Goal: Feedback & Contribution: Leave review/rating

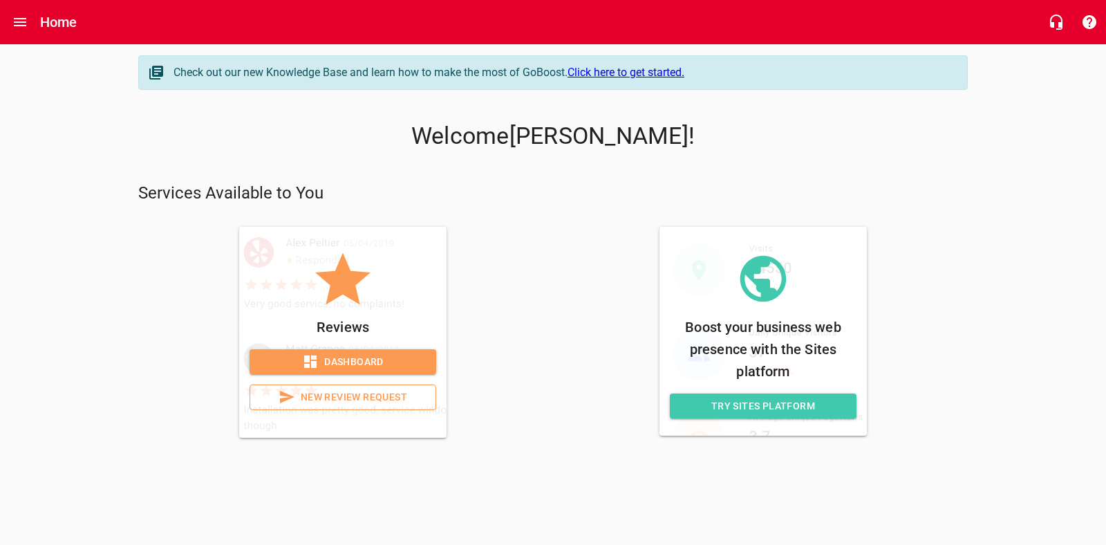
click at [315, 364] on icon at bounding box center [310, 361] width 12 height 12
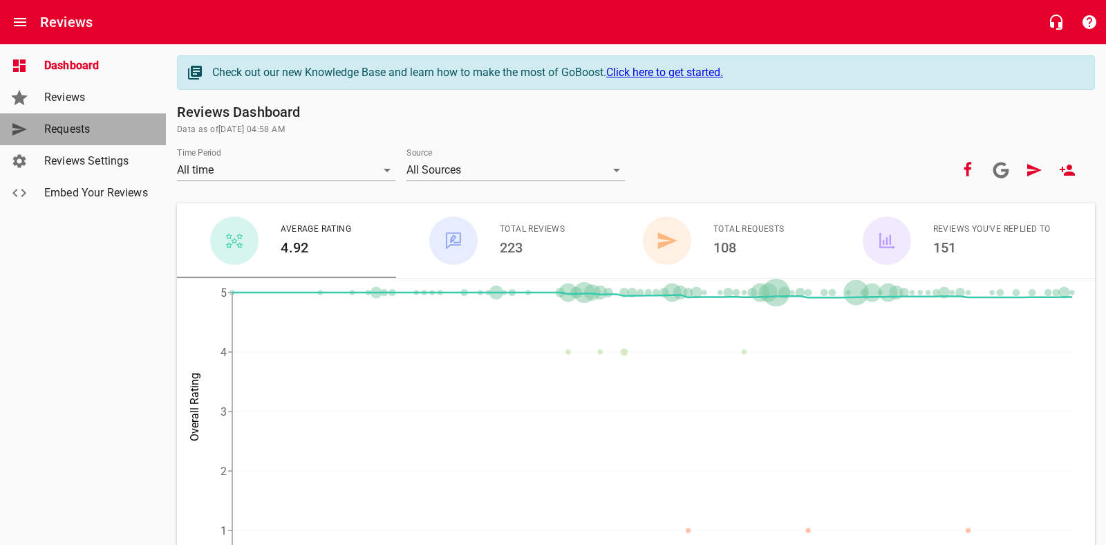
click at [77, 125] on span "Requests" at bounding box center [96, 129] width 105 height 17
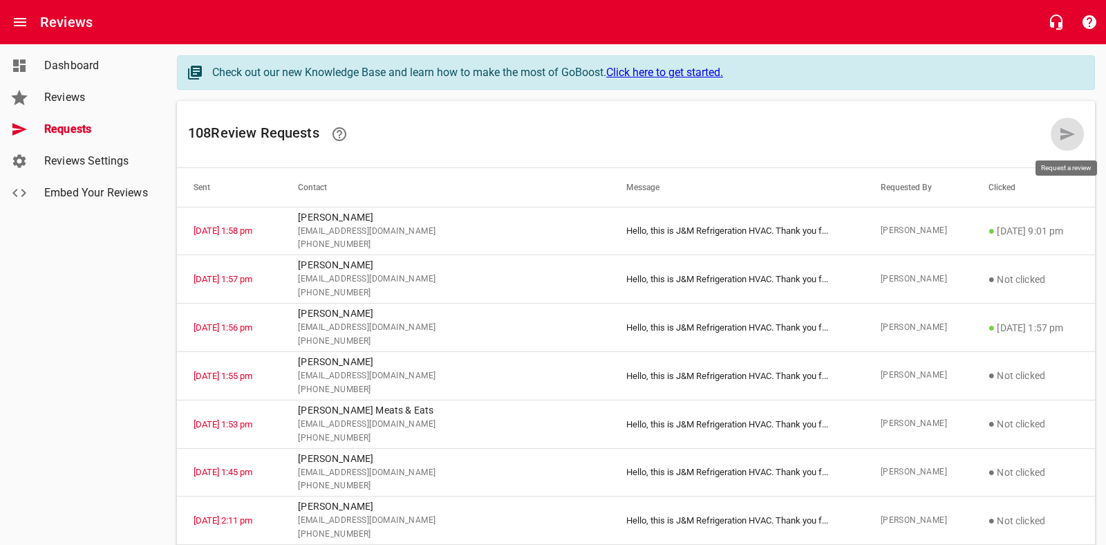
click at [1077, 136] on link at bounding box center [1067, 134] width 33 height 33
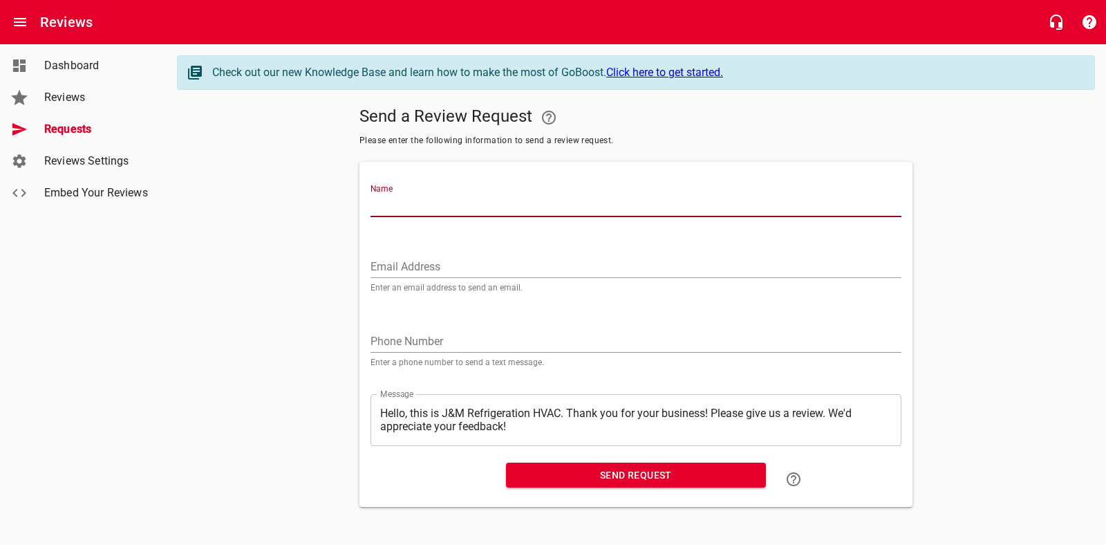
click at [503, 202] on input "Name" at bounding box center [636, 206] width 531 height 22
type input "[PERSON_NAME]"
click at [438, 266] on input "Email Address" at bounding box center [636, 267] width 531 height 22
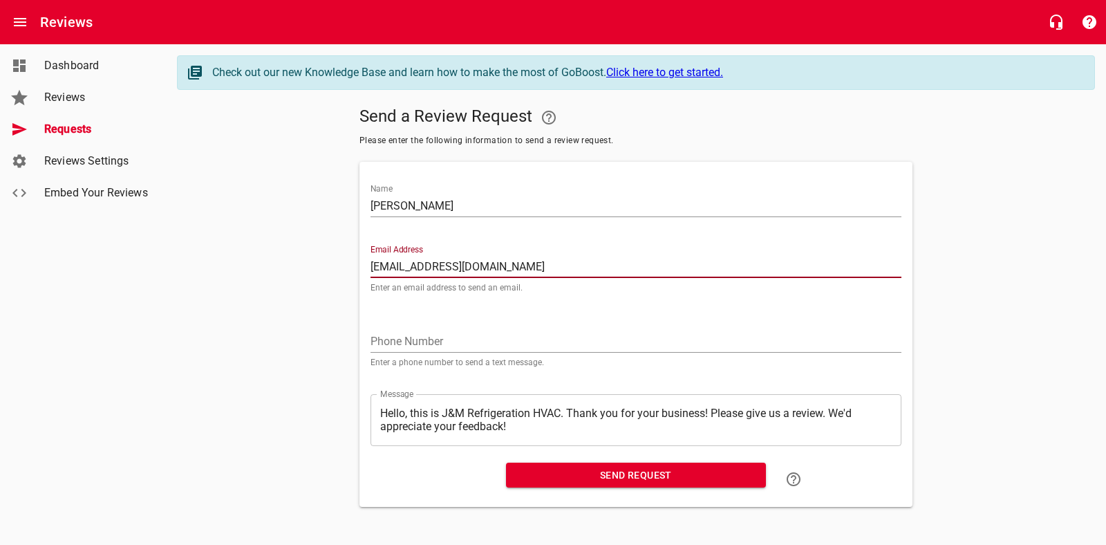
type input "[EMAIL_ADDRESS][DOMAIN_NAME]"
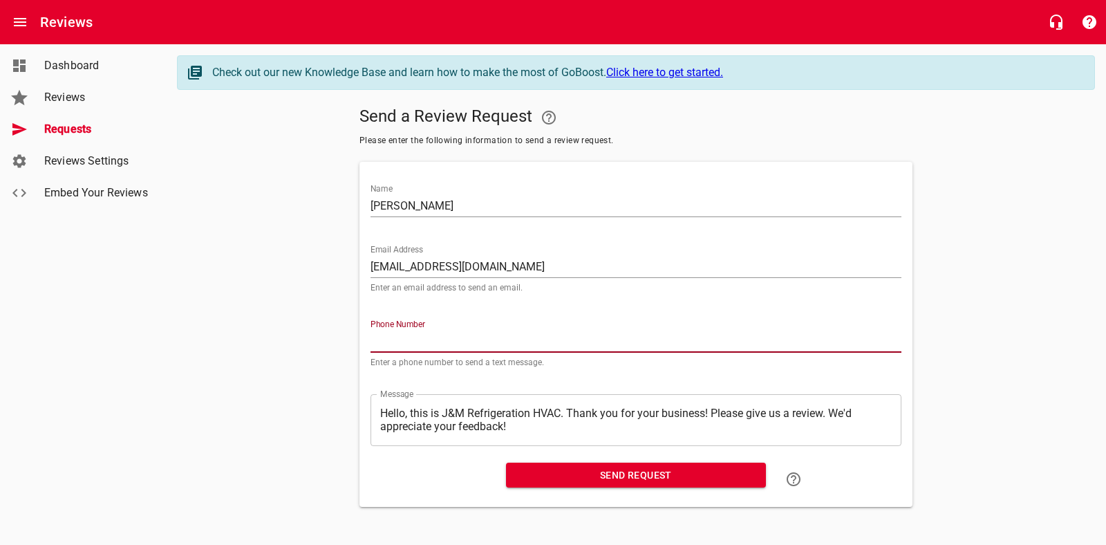
click at [426, 344] on input "tel" at bounding box center [636, 342] width 531 height 22
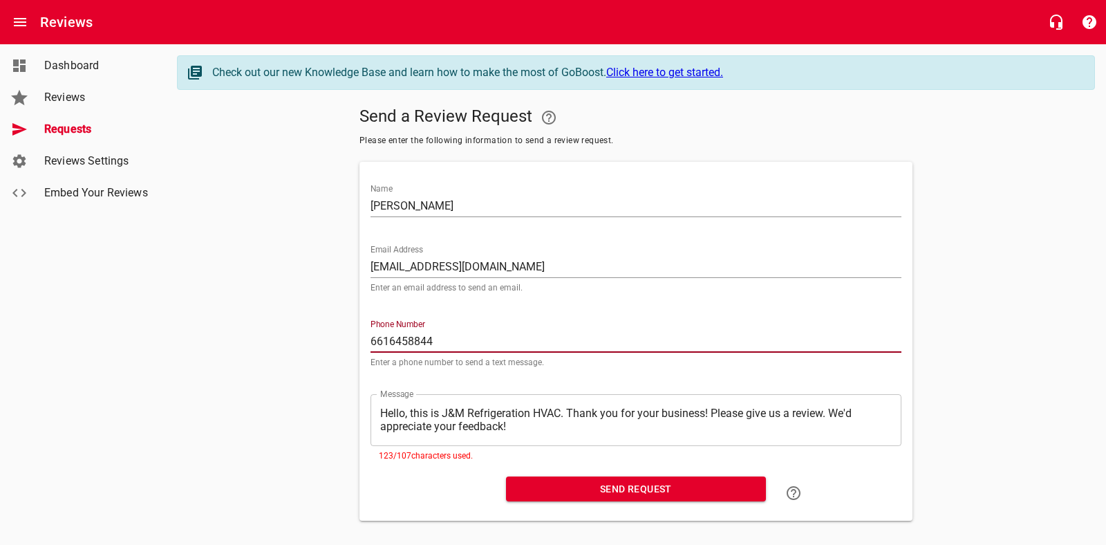
type input "6616458844"
drag, startPoint x: 538, startPoint y: 429, endPoint x: 647, endPoint y: 428, distance: 108.6
click at [538, 429] on textarea "Hello, this is J&M Refrigeration HVAC. Thank you for your business! Please give…" at bounding box center [636, 420] width 512 height 26
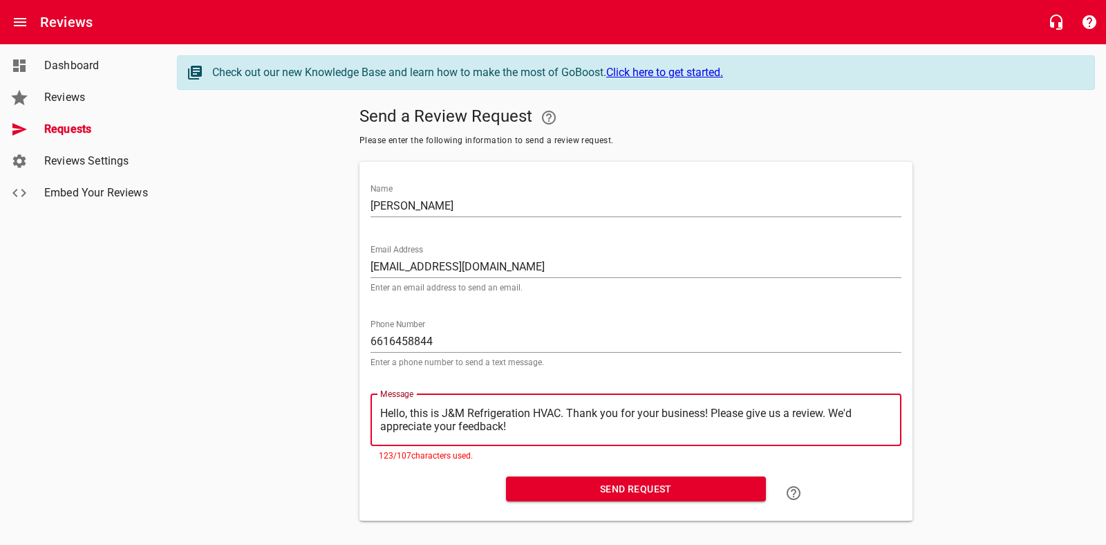
type textarea "Hello, this is J&M Refrigeration HVAC. Thank you for your business! Please give…"
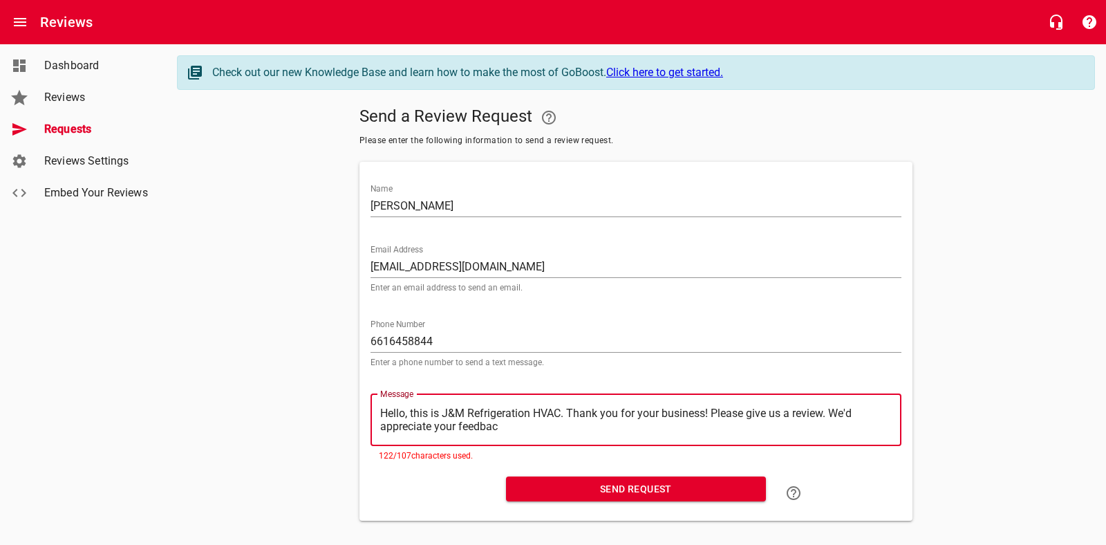
type textarea "Hello, this is J&M Refrigeration HVAC. Thank you for your business! Please give…"
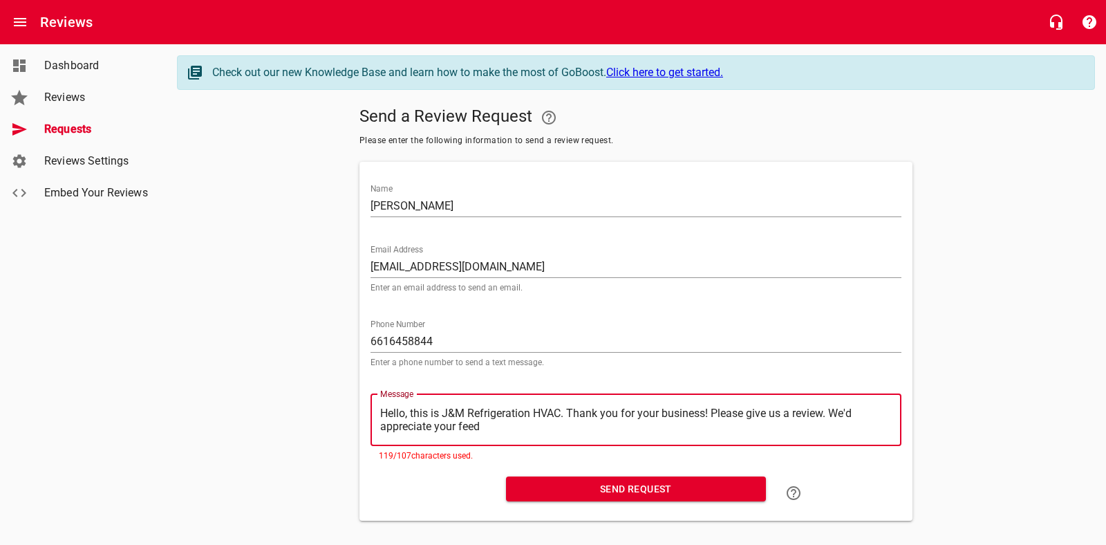
type textarea "Hello, this is J&M Refrigeration HVAC. Thank you for your business! Please give…"
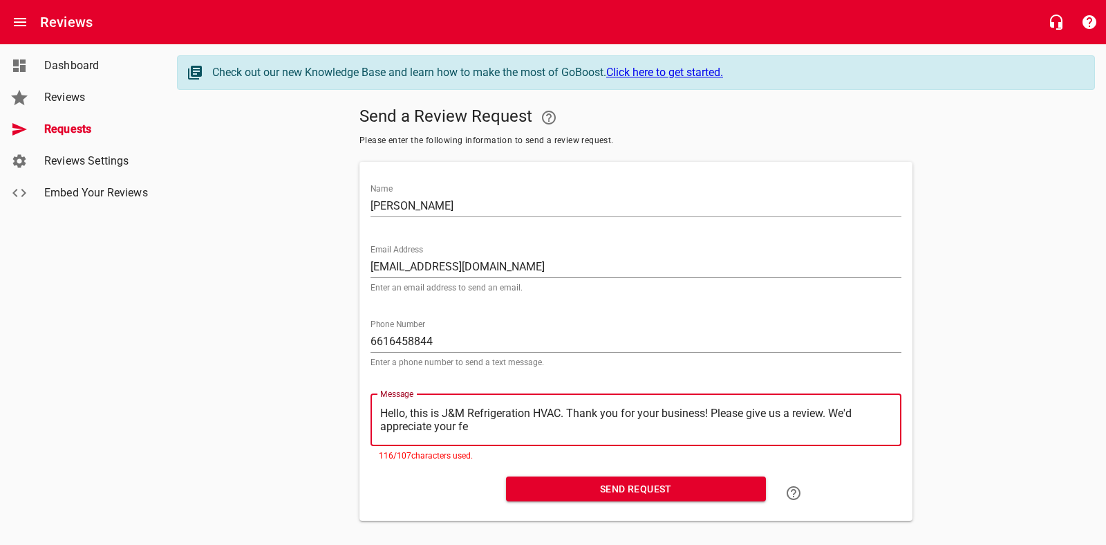
type textarea "Hello, this is J&M Refrigeration HVAC. Thank you for your business! Please give…"
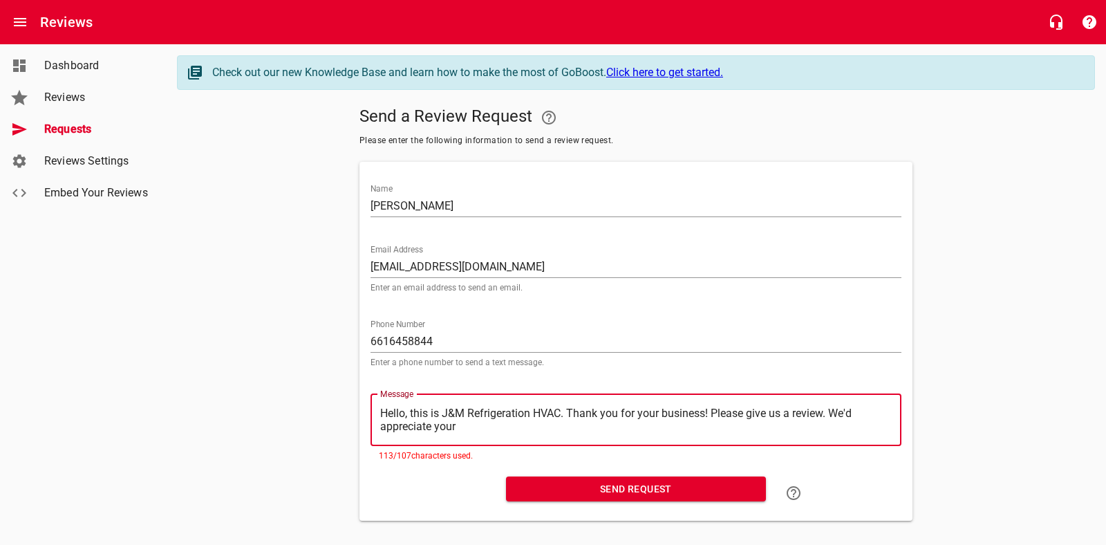
type textarea "Hello, this is J&M Refrigeration HVAC. Thank you for your business! Please give…"
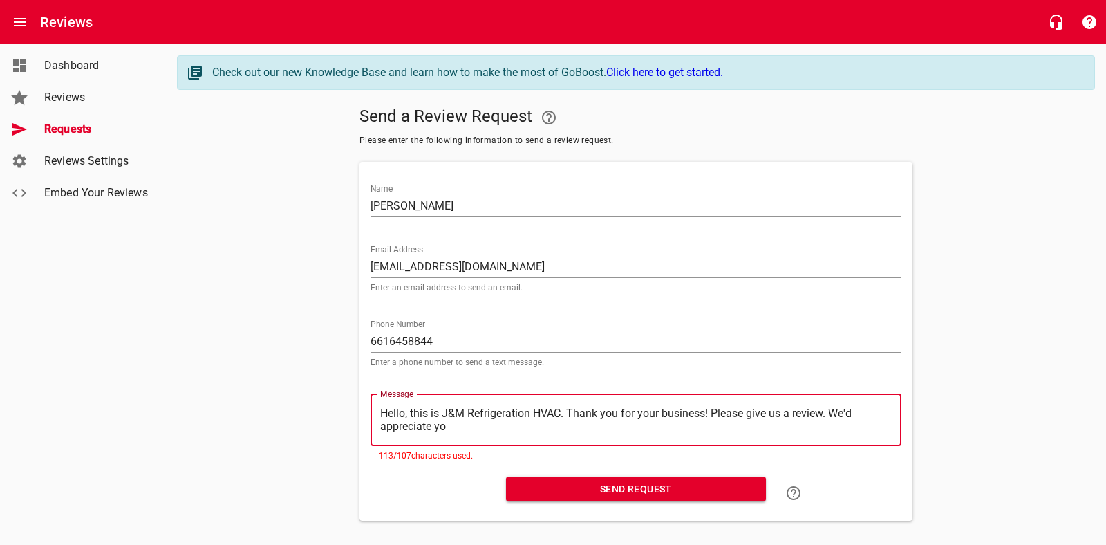
type textarea "Hello, this is J&M Refrigeration HVAC. Thank you for your business! Please give…"
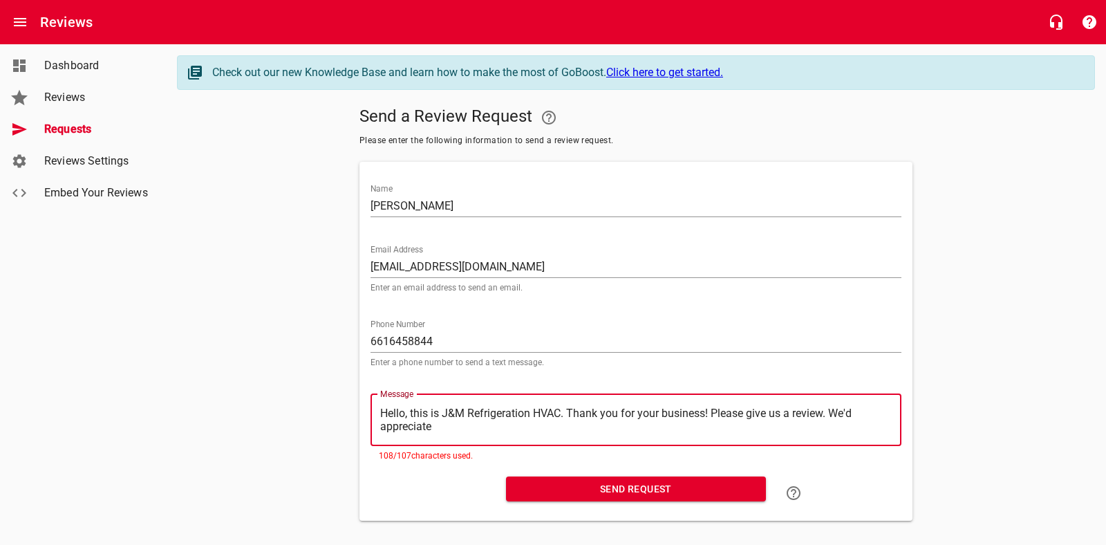
type textarea "Hello, this is J&M Refrigeration HVAC. Thank you for your business! Please give…"
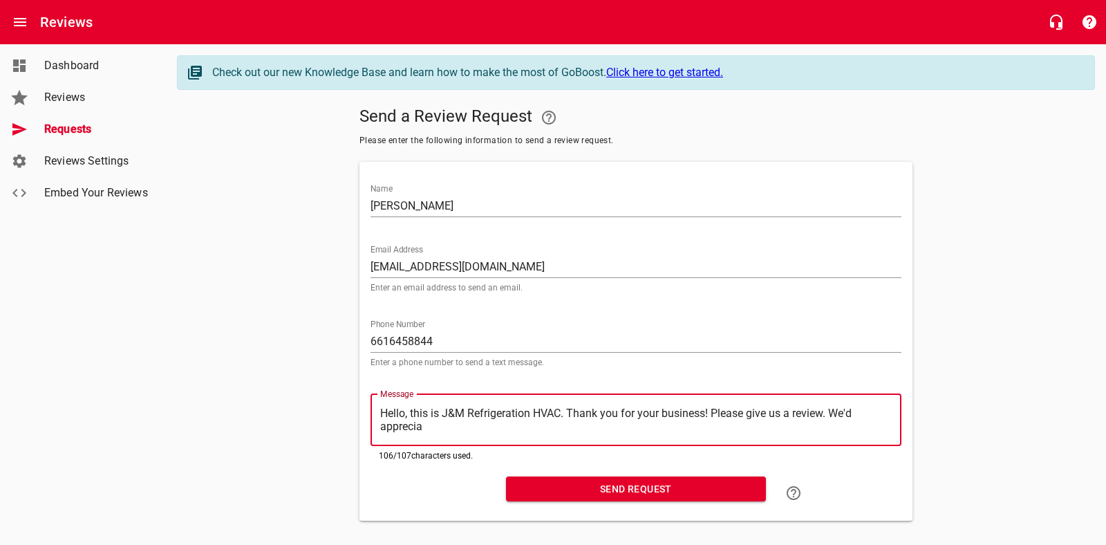
type textarea "Hello, this is J&M Refrigeration HVAC. Thank you for your business! Please give…"
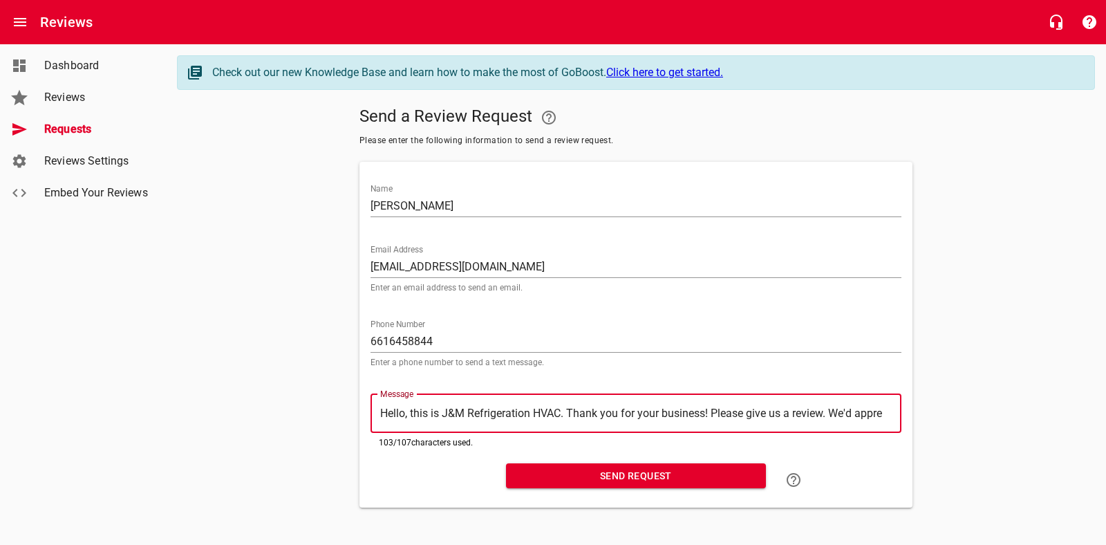
type textarea "Hello, this is J&M Refrigeration HVAC. Thank you for your business! Please give…"
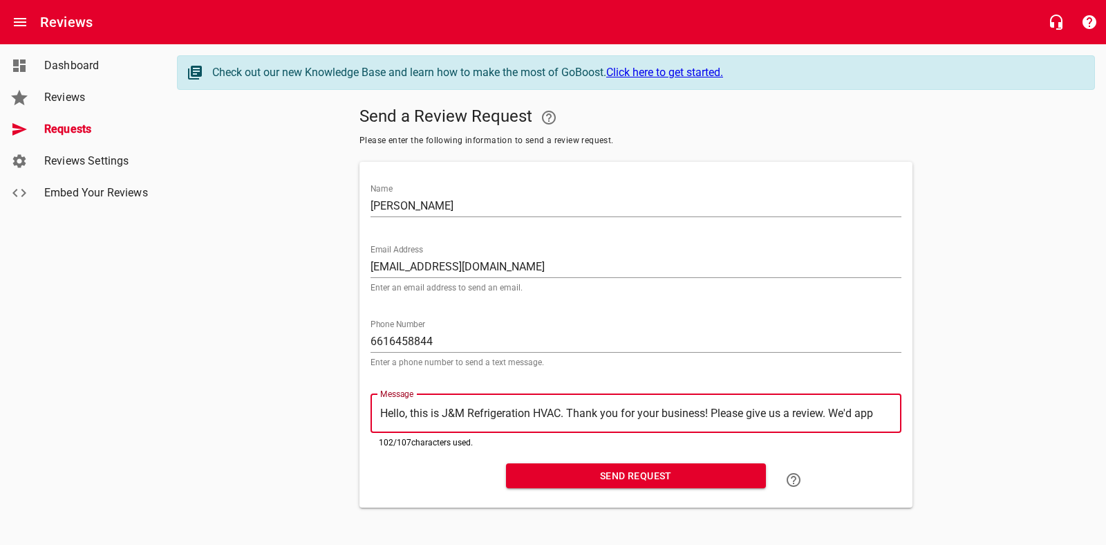
type textarea "Hello, this is J&M Refrigeration HVAC. Thank you for your business! Please give…"
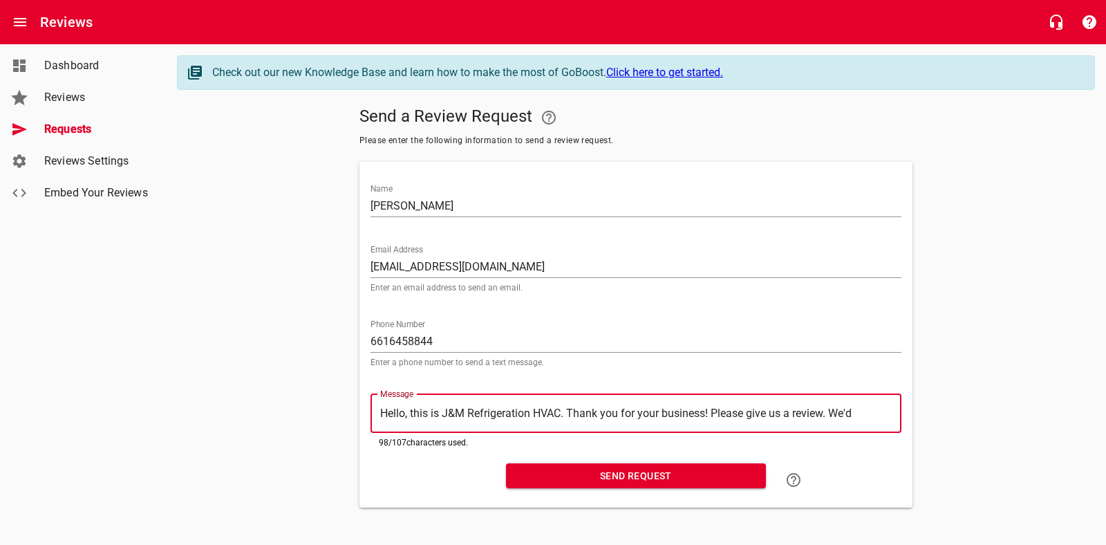
type textarea "Hello, this is J&M Refrigeration HVAC. Thank you for your business! Please give…"
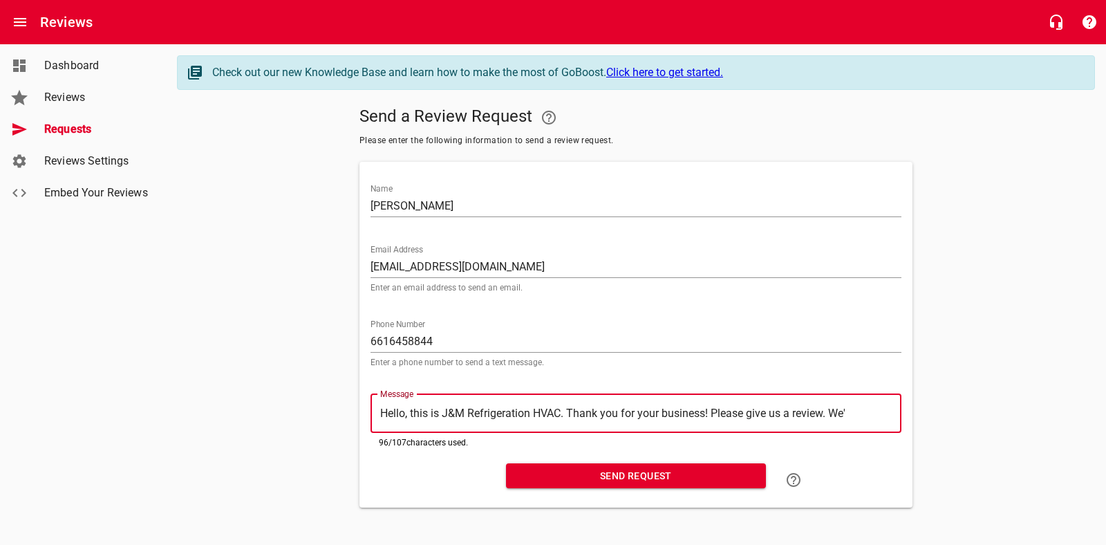
type textarea "Hello, this is J&M Refrigeration HVAC. Thank you for your business! Please give…"
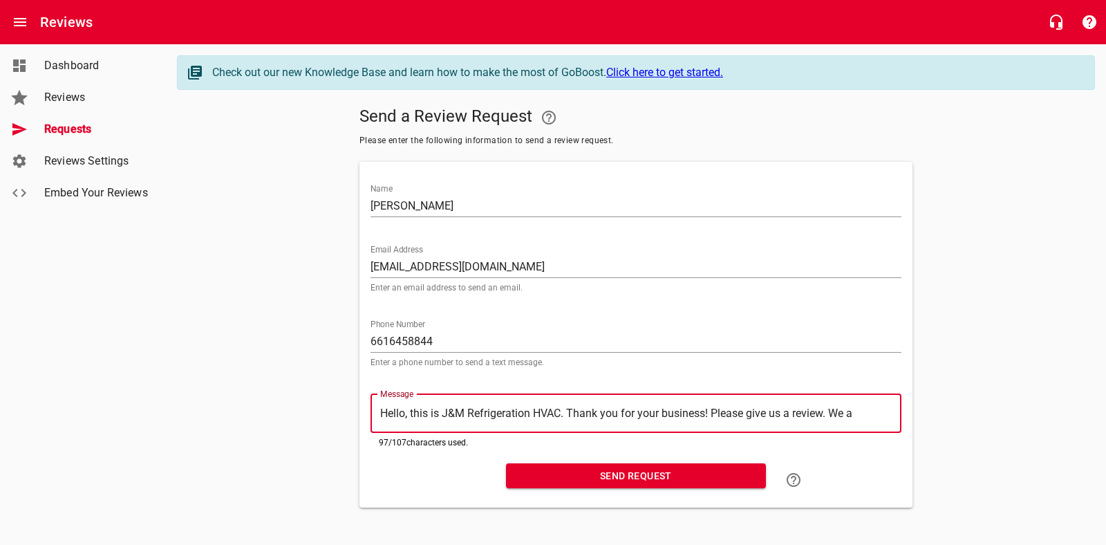
type textarea "Hello, this is J&M Refrigeration HVAC. Thank you for your business! Please give…"
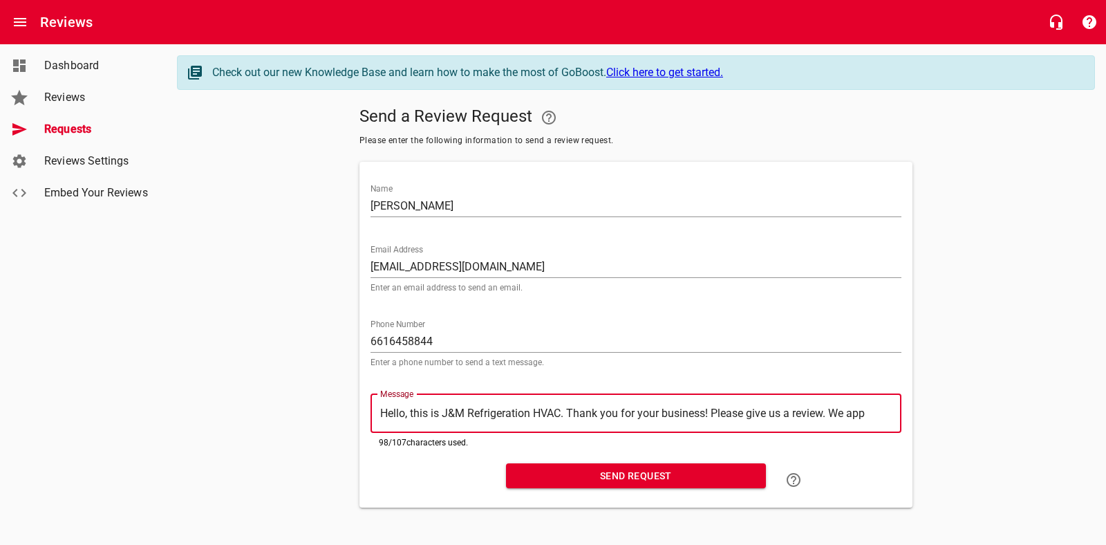
type textarea "Hello, this is J&M Refrigeration HVAC. Thank you for your business! Please give…"
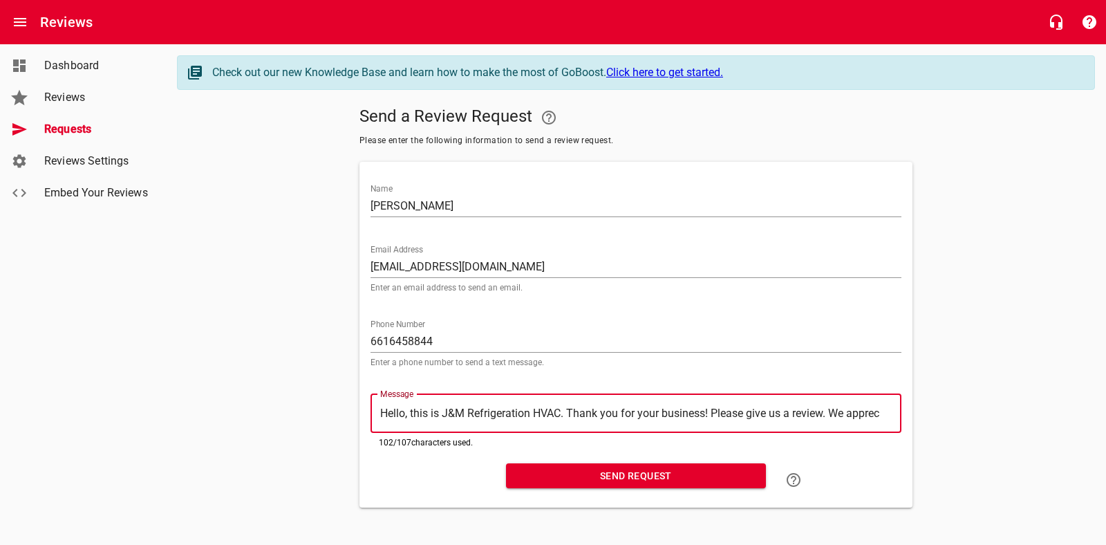
type textarea "Hello, this is J&M Refrigeration HVAC. Thank you for your business! Please give…"
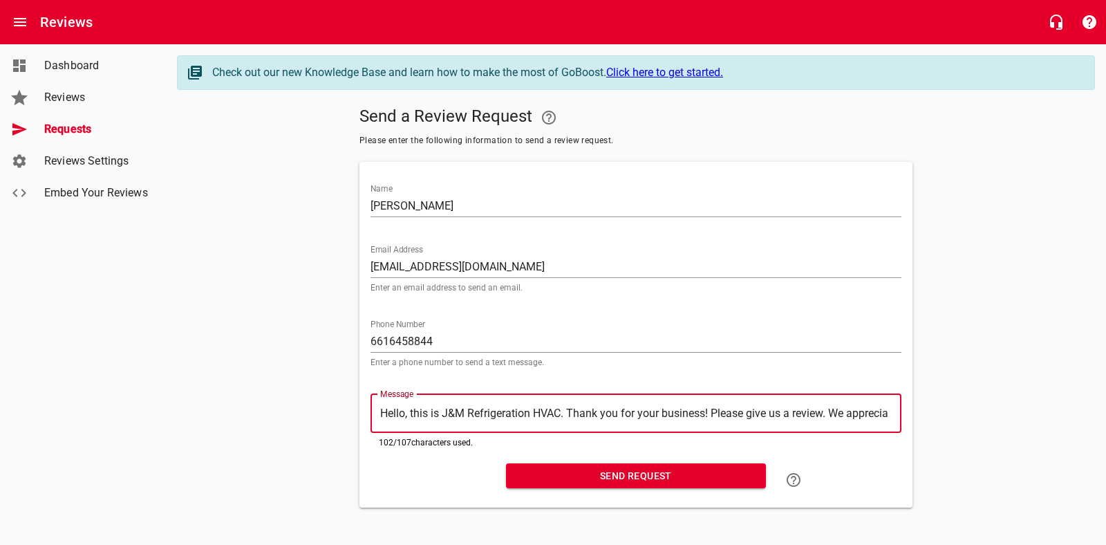
type textarea "Hello, this is J&M Refrigeration HVAC. Thank you for your business! Please give…"
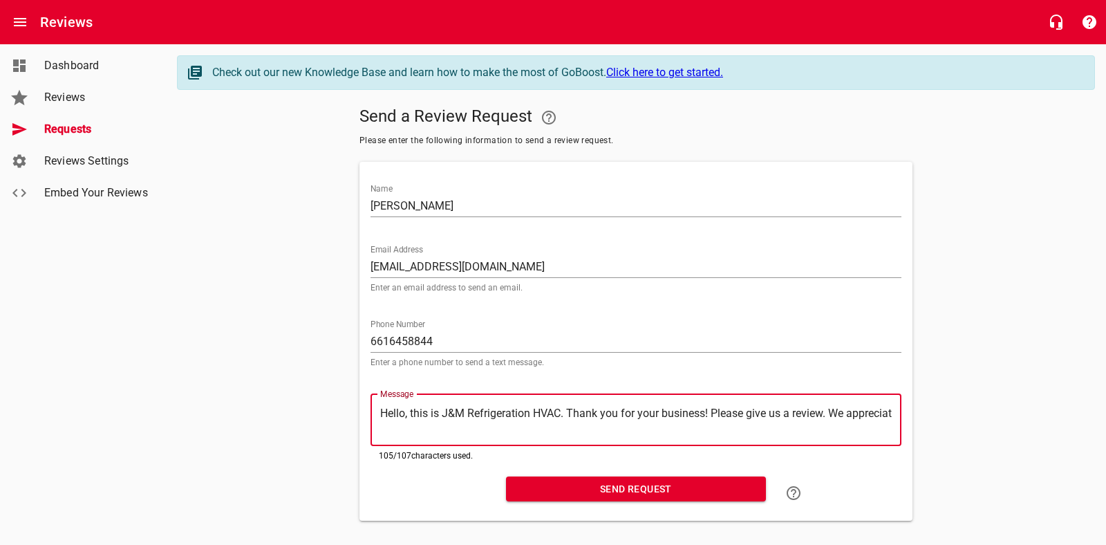
type textarea "Hello, this is J&M Refrigeration HVAC. Thank you for your business! Please give…"
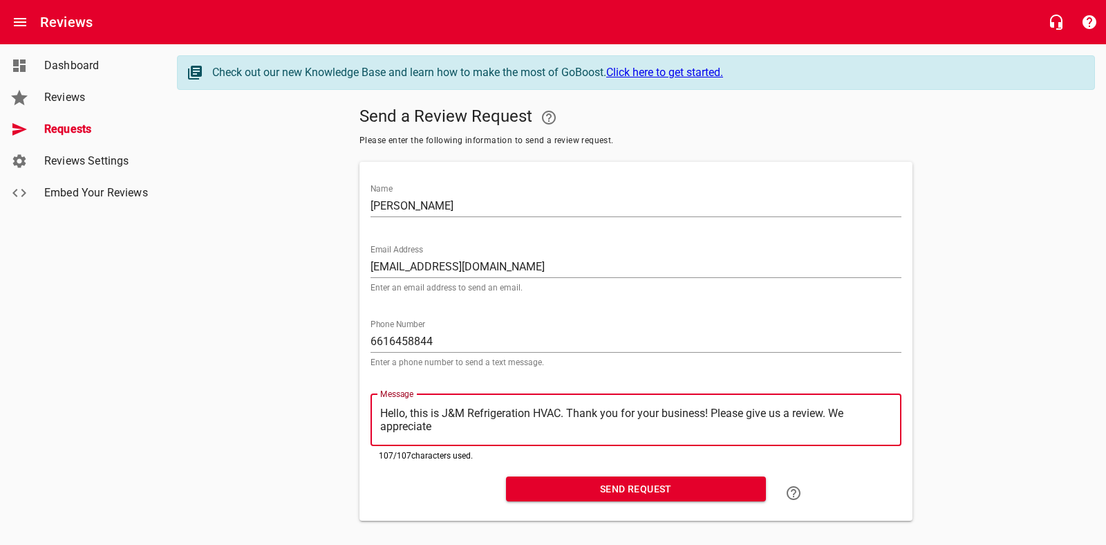
type textarea "Hello, this is J&M Refrigeration HVAC. Thank you for your business! Please give…"
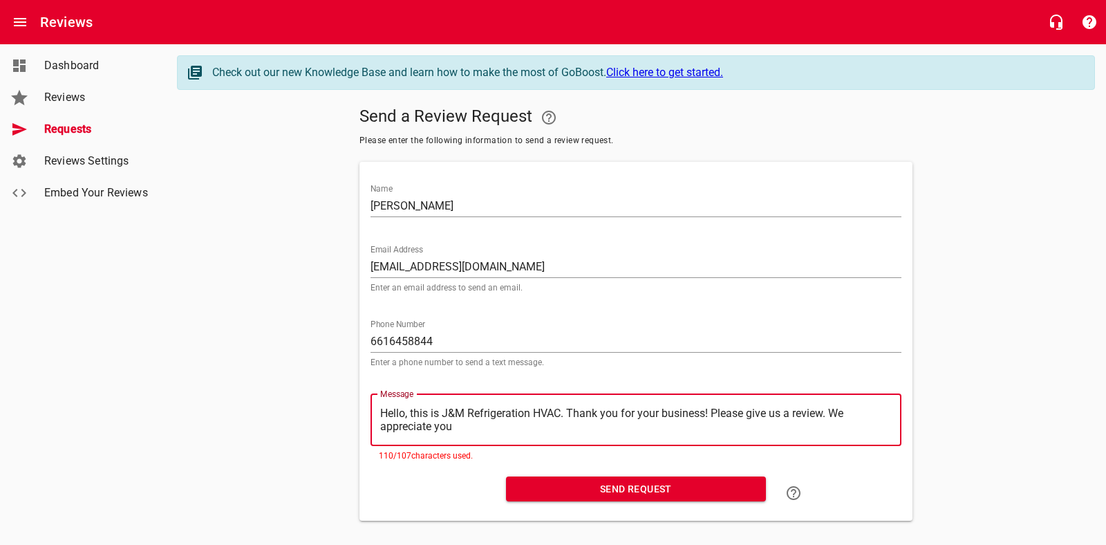
type textarea "Hello, this is J&M Refrigeration HVAC. Thank you for your business! Please give…"
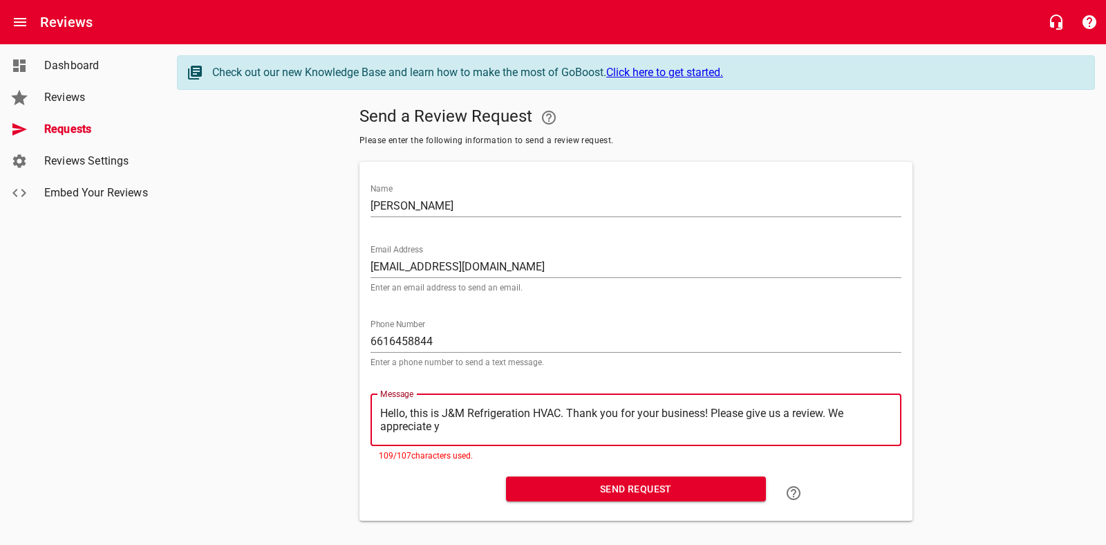
type textarea "Hello, this is J&M Refrigeration HVAC. Thank you for your business! Please give…"
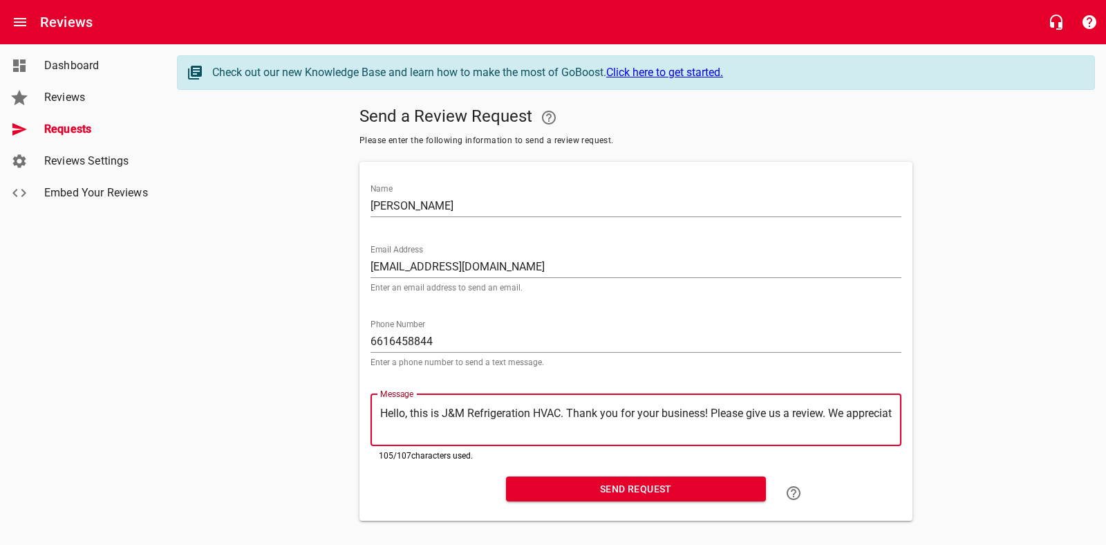
type textarea "Hello, this is J&M Refrigeration HVAC. Thank you for your business! Please give…"
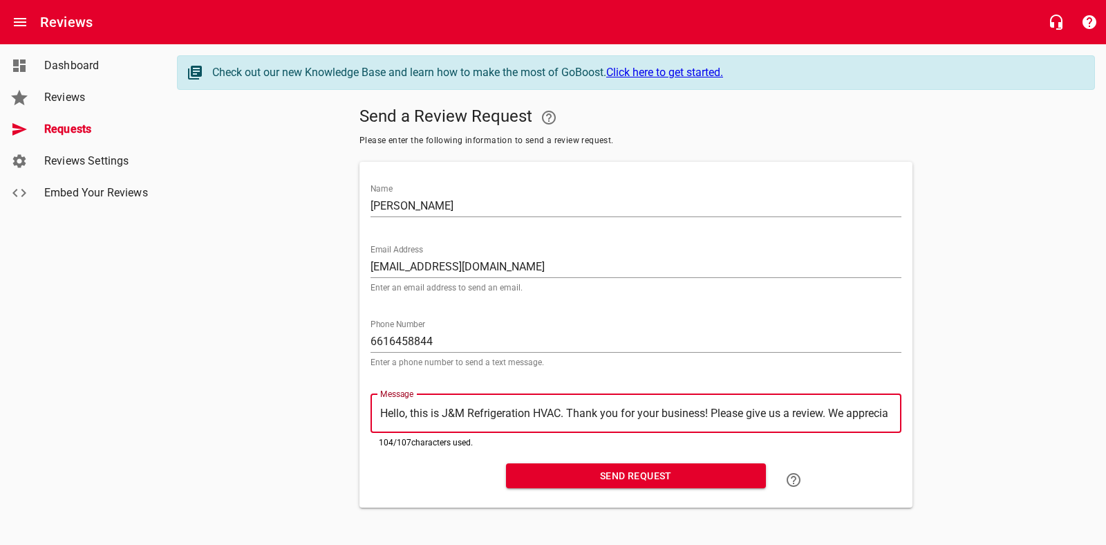
type textarea "Hello, this is J&M Refrigeration HVAC. Thank you for your business! Please give…"
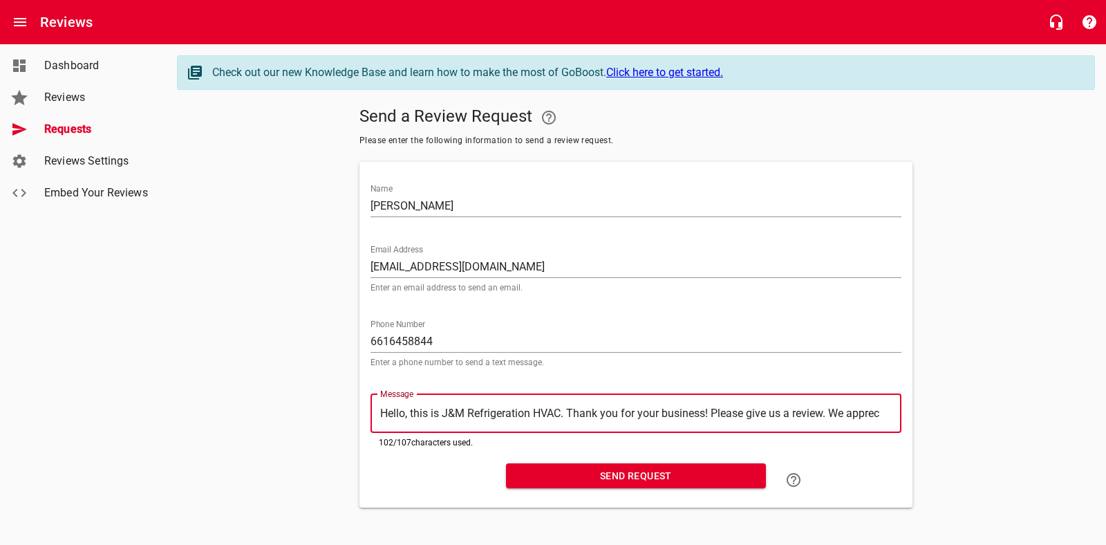
type textarea "Hello, this is J&M Refrigeration HVAC. Thank you for your business! Please give…"
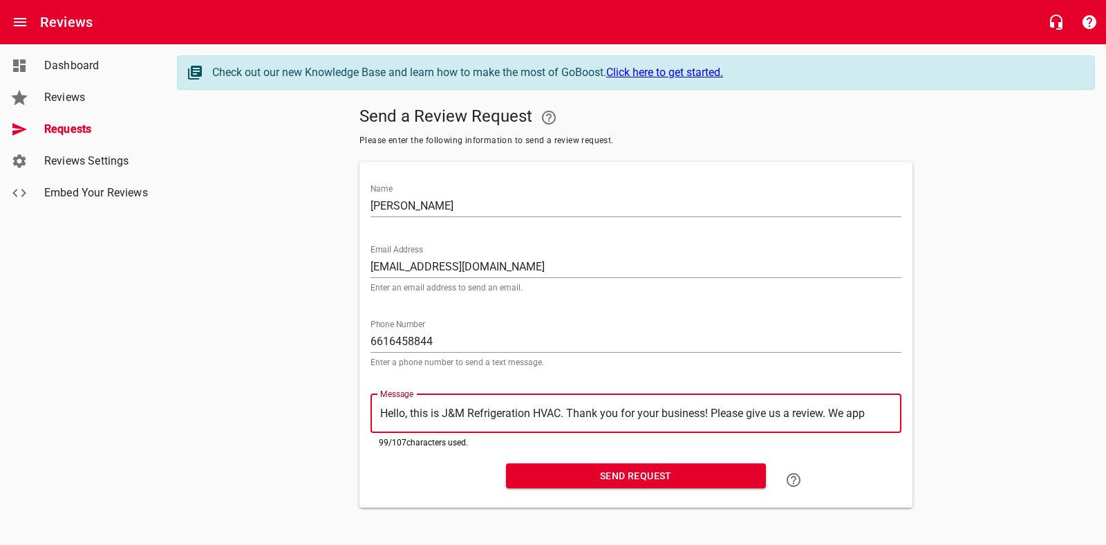
type textarea "Hello, this is J&M Refrigeration HVAC. Thank you for your business! Please give…"
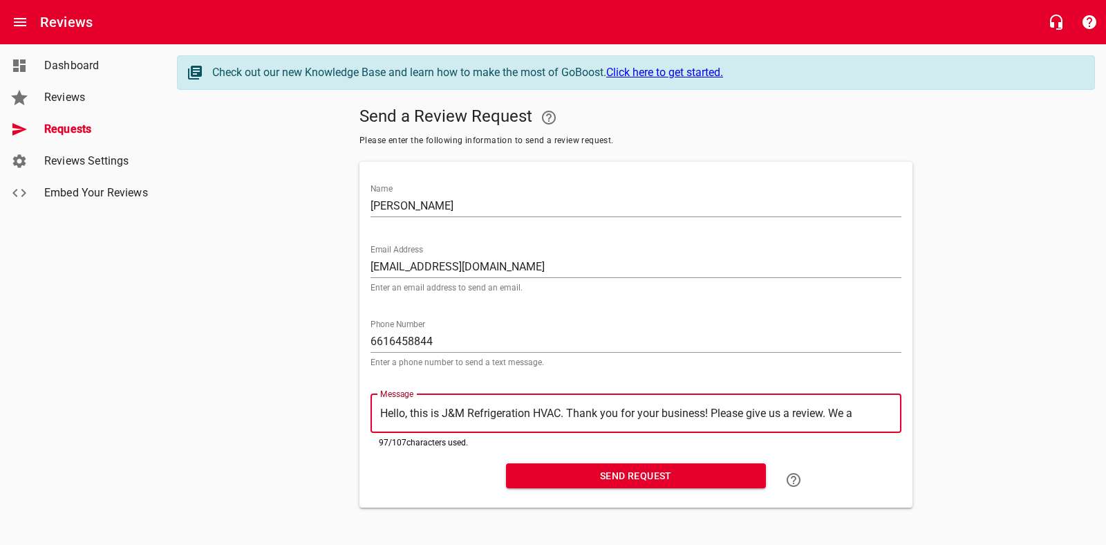
type textarea "Hello, this is J&M Refrigeration HVAC. Thank you for your business! Please give…"
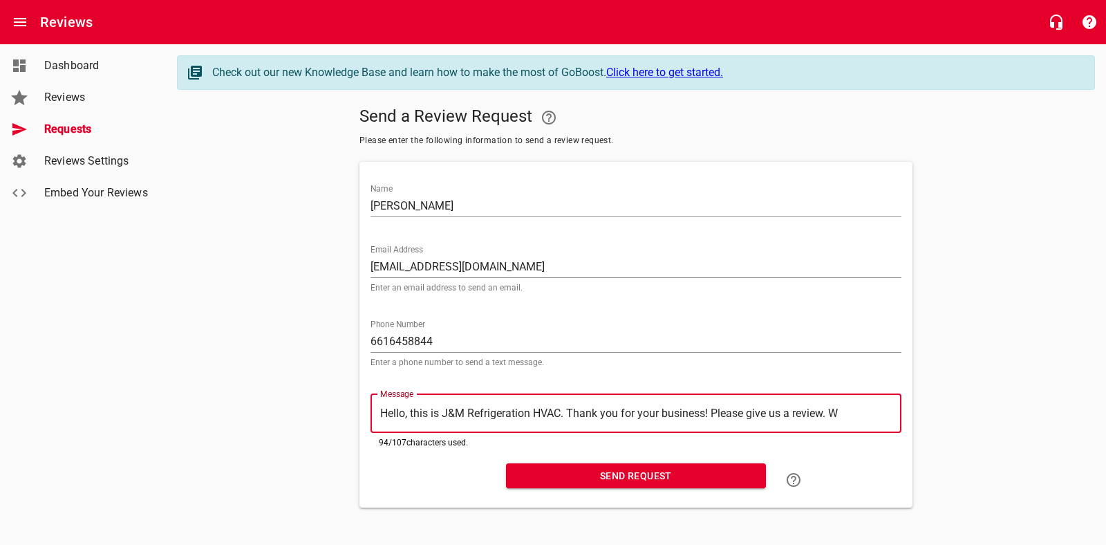
type textarea "Hello, this is J&M Refrigeration HVAC. Thank you for your business! Please give…"
click at [667, 477] on span "Send Request" at bounding box center [636, 475] width 238 height 17
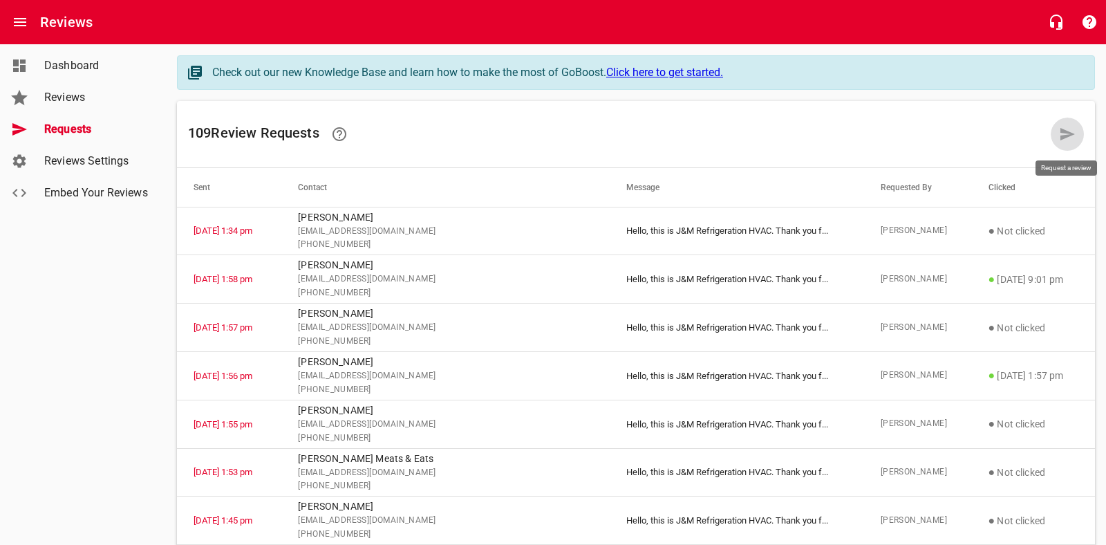
click at [1061, 133] on icon at bounding box center [1067, 134] width 17 height 17
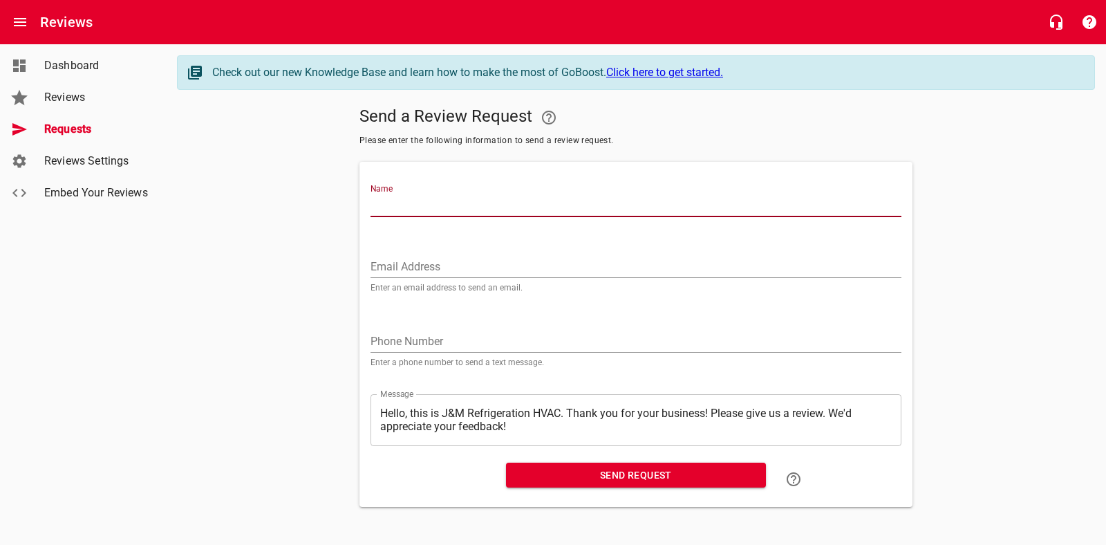
drag, startPoint x: 447, startPoint y: 203, endPoint x: 457, endPoint y: 203, distance: 9.7
click at [449, 203] on input "Name" at bounding box center [636, 206] width 531 height 22
type input "t"
type input "[PERSON_NAME]"
click at [414, 261] on input "Email Address" at bounding box center [636, 267] width 531 height 22
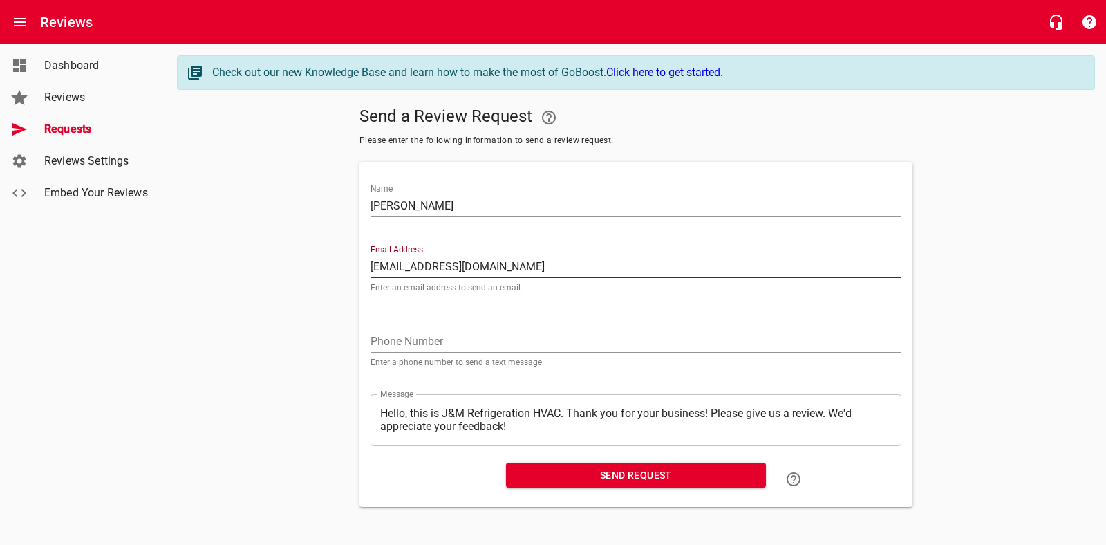
type input "[EMAIL_ADDRESS][DOMAIN_NAME]"
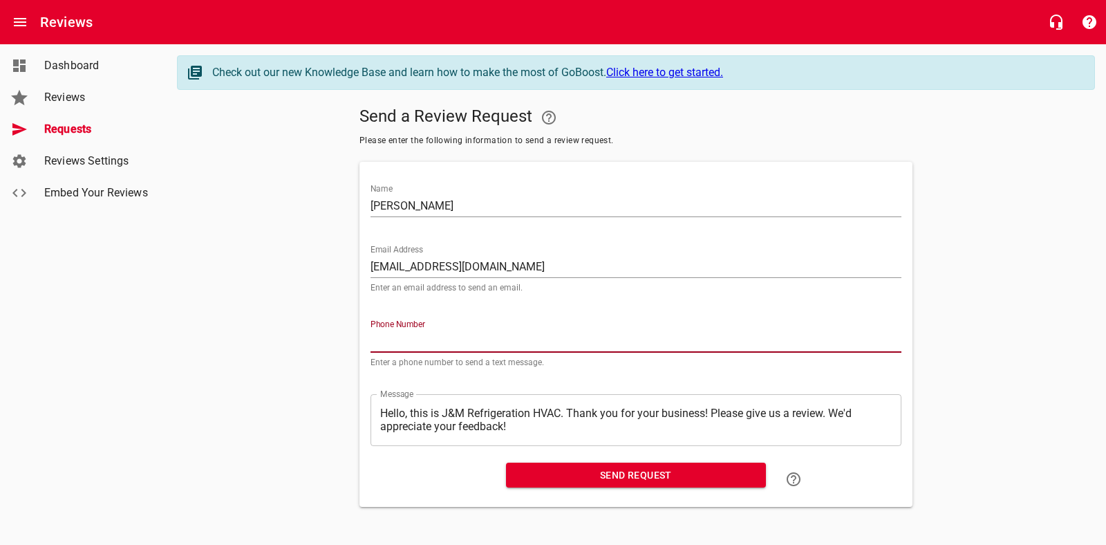
click at [388, 344] on input "tel" at bounding box center [636, 342] width 531 height 22
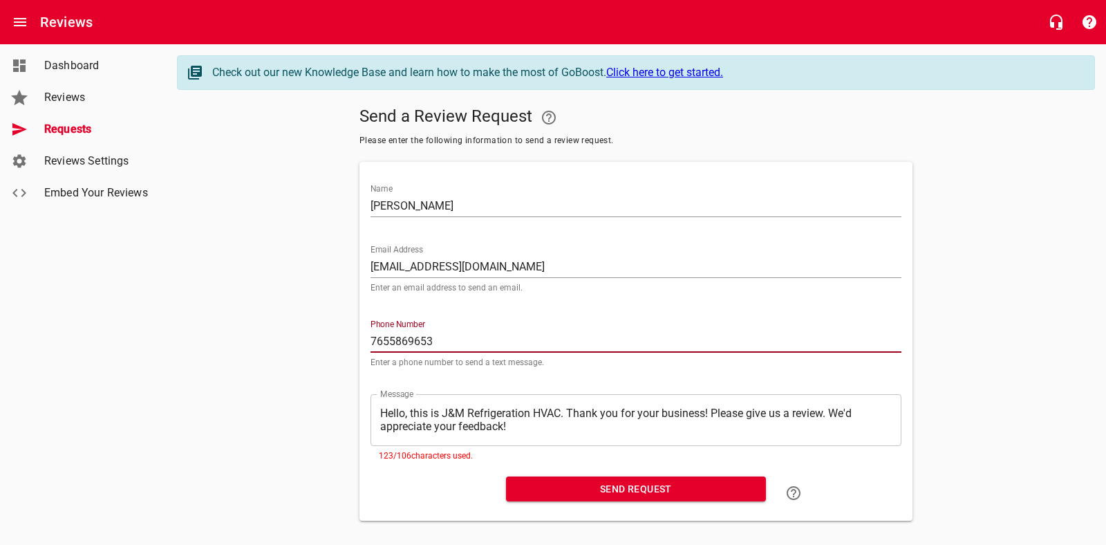
type input "7655869653"
click at [522, 428] on textarea "Hello, this is J&M Refrigeration HVAC. Thank you for your business! Please give…" at bounding box center [636, 420] width 512 height 26
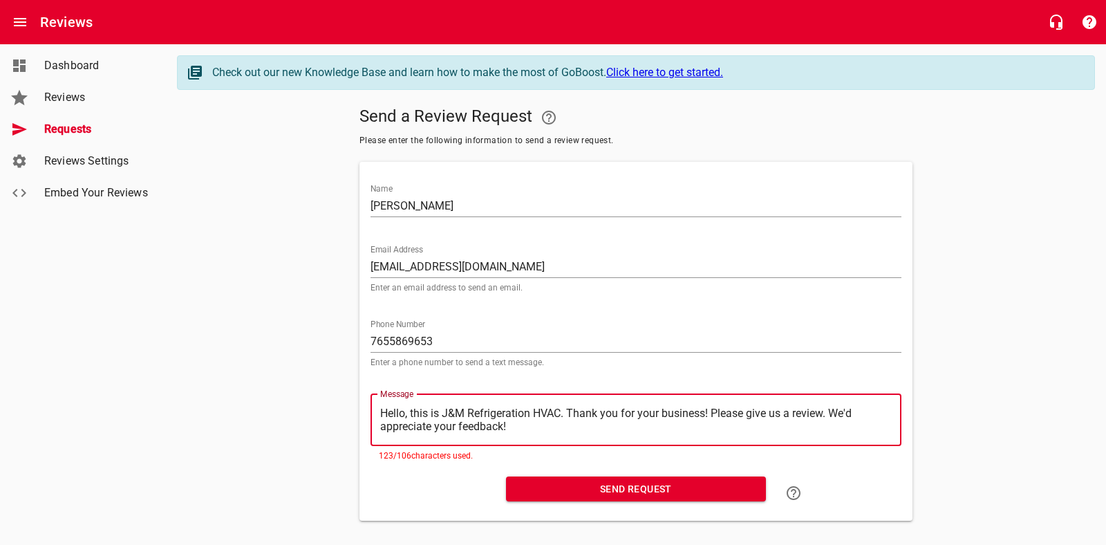
type textarea "Hello, this is J&M Refrigeration HVAC. Thank you for your business! Please give…"
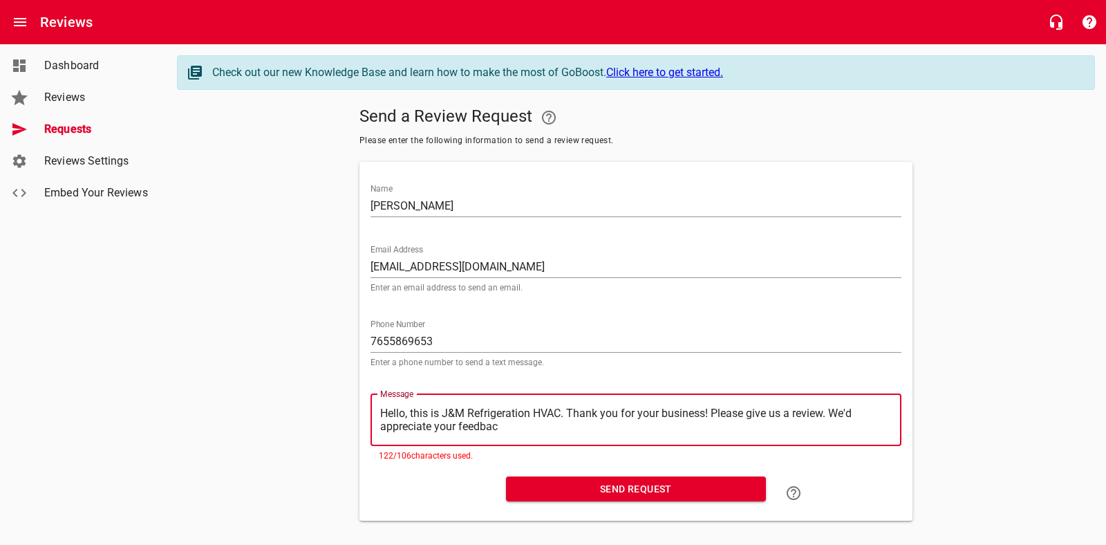
type textarea "Hello, this is J&M Refrigeration HVAC. Thank you for your business! Please give…"
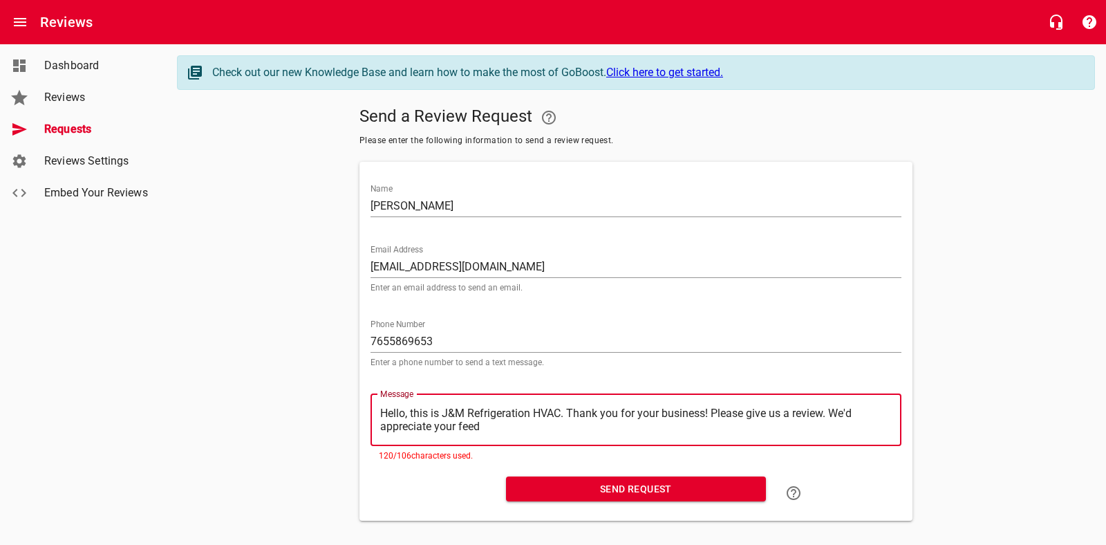
type textarea "Hello, this is J&M Refrigeration HVAC. Thank you for your business! Please give…"
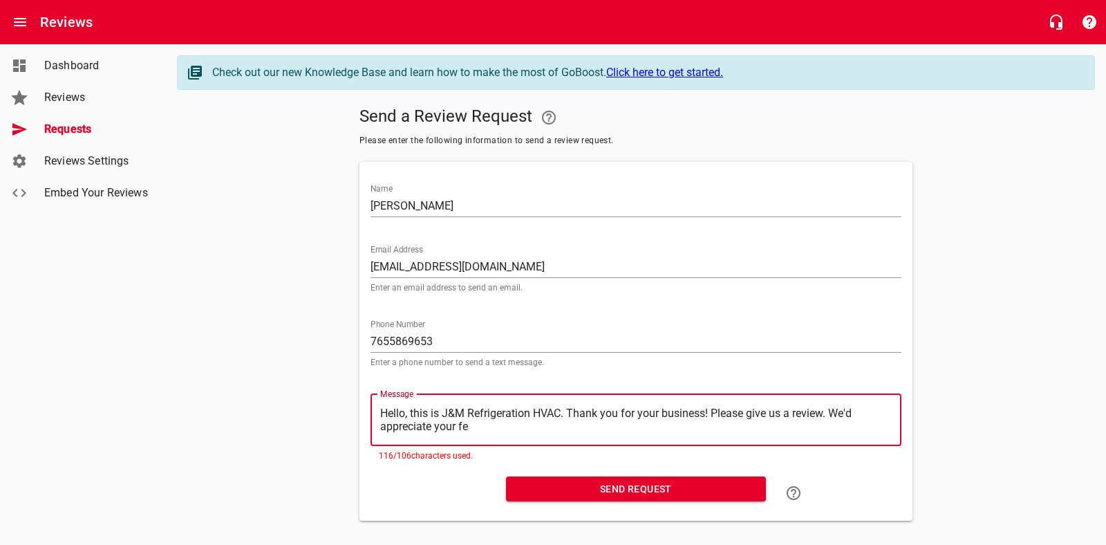
type textarea "Hello, this is J&M Refrigeration HVAC. Thank you for your business! Please give…"
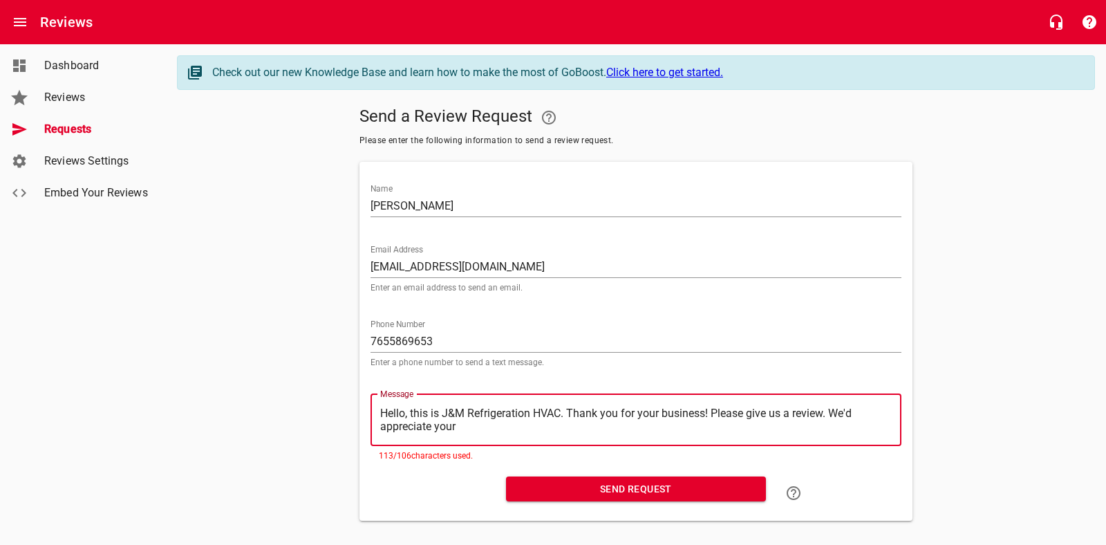
type textarea "Hello, this is J&M Refrigeration HVAC. Thank you for your business! Please give…"
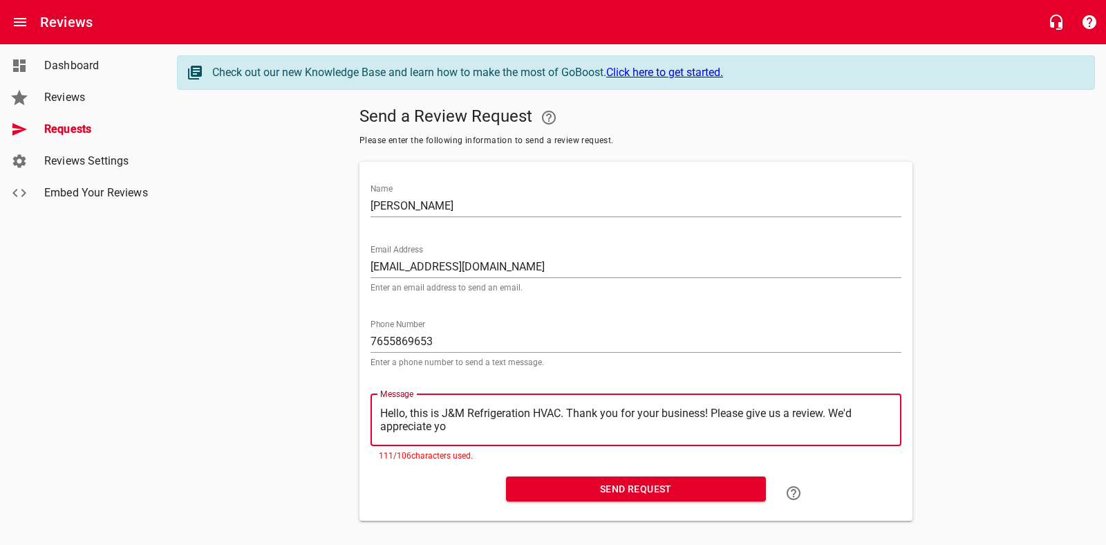
type textarea "Hello, this is J&M Refrigeration HVAC. Thank you for your business! Please give…"
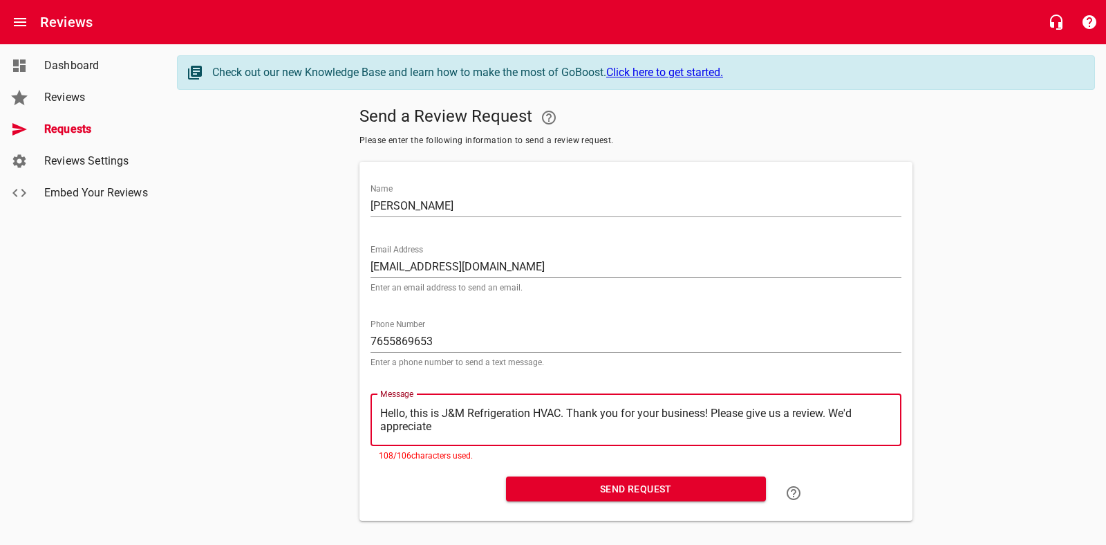
type textarea "Hello, this is J&M Refrigeration HVAC. Thank you for your business! Please give…"
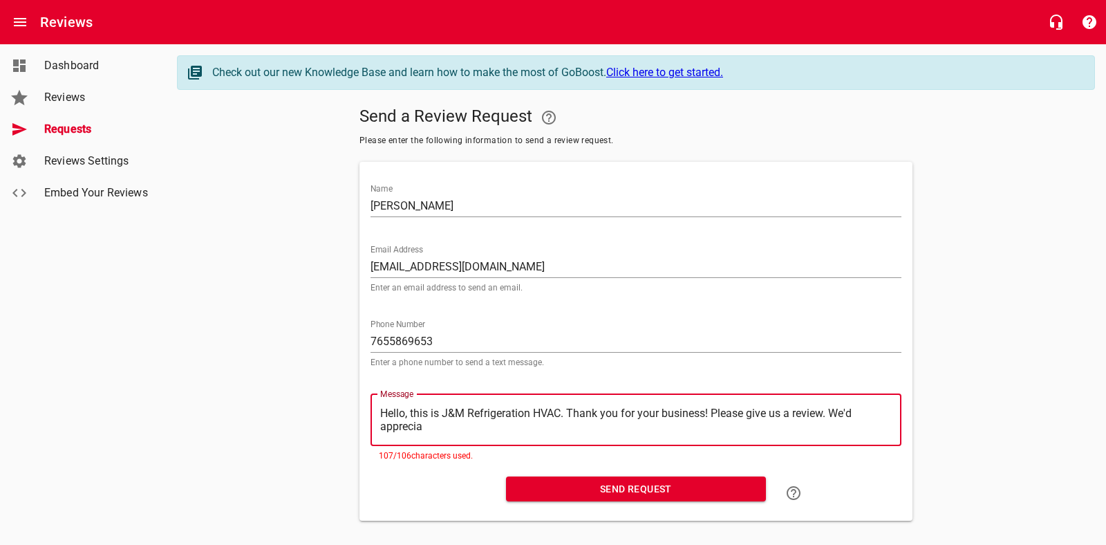
type textarea "Hello, this is J&M Refrigeration HVAC. Thank you for your business! Please give…"
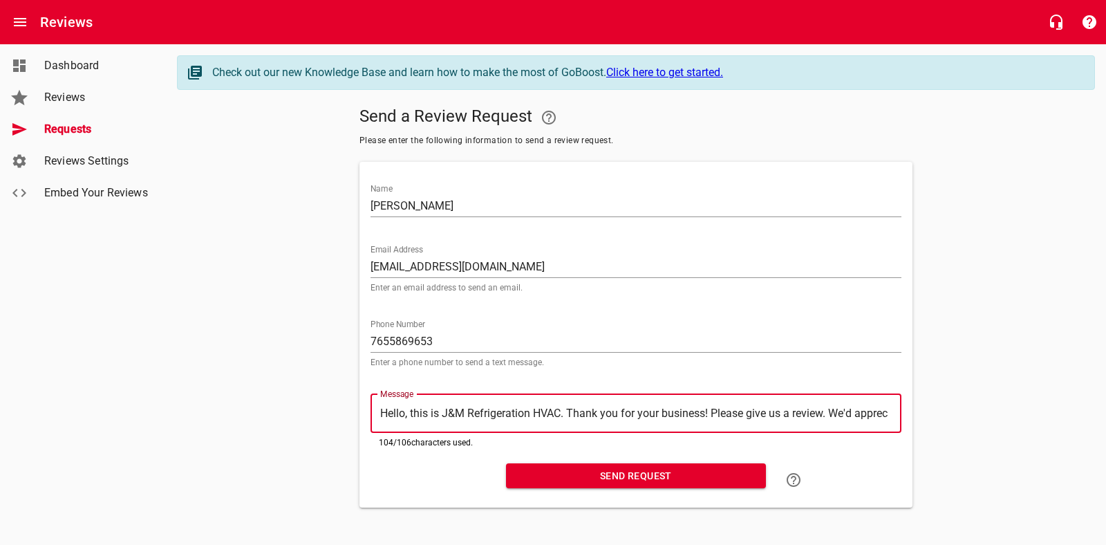
type textarea "Hello, this is J&M Refrigeration HVAC. Thank you for your business! Please give…"
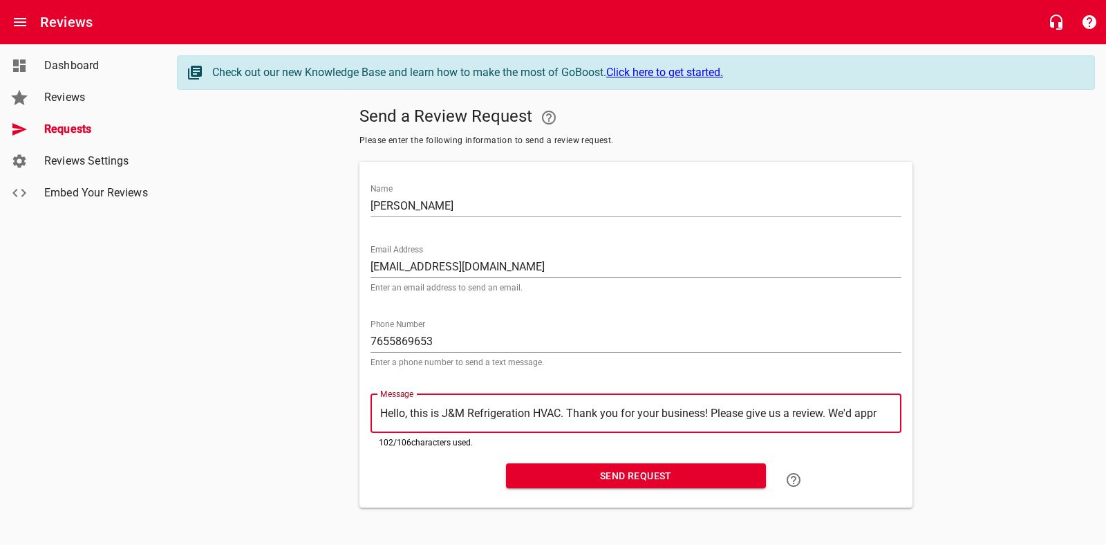
type textarea "Hello, this is J&M Refrigeration HVAC. Thank you for your business! Please give…"
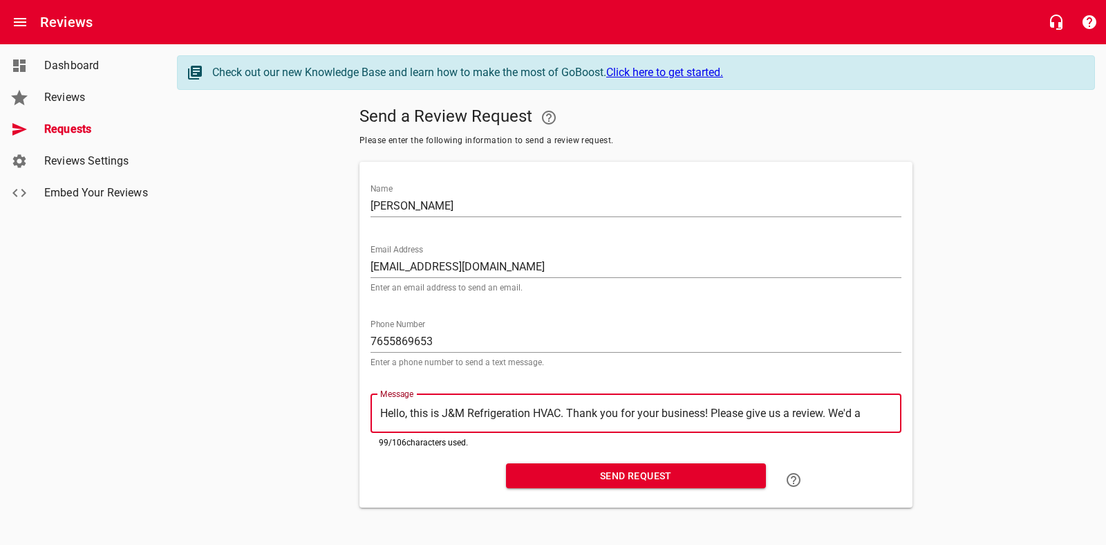
type textarea "Hello, this is J&M Refrigeration HVAC. Thank you for your business! Please give…"
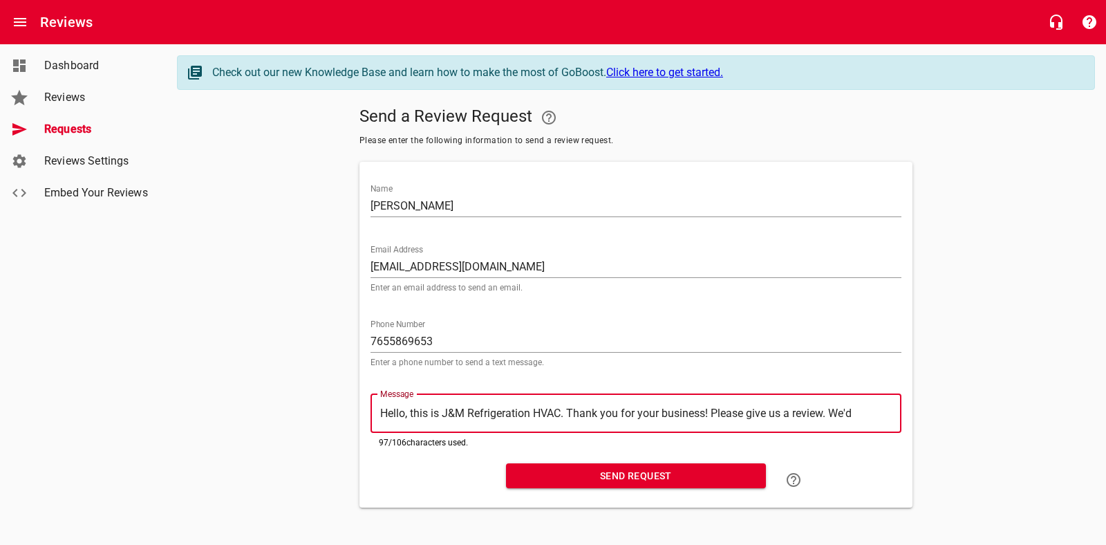
type textarea "Hello, this is J&M Refrigeration HVAC. Thank you for your business! Please give…"
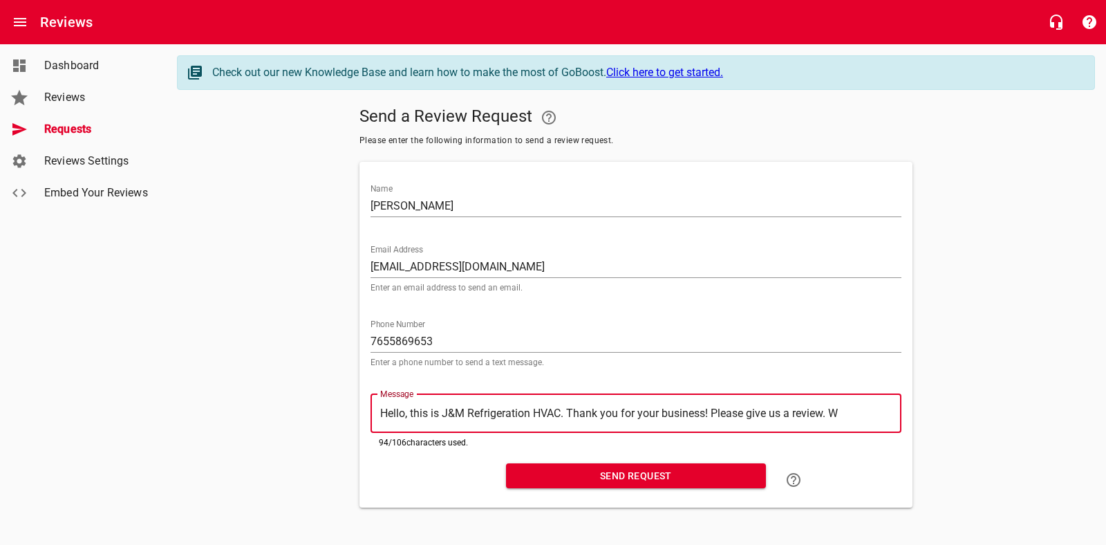
type textarea "Hello, this is J&M Refrigeration HVAC. Thank you for your business! Please give…"
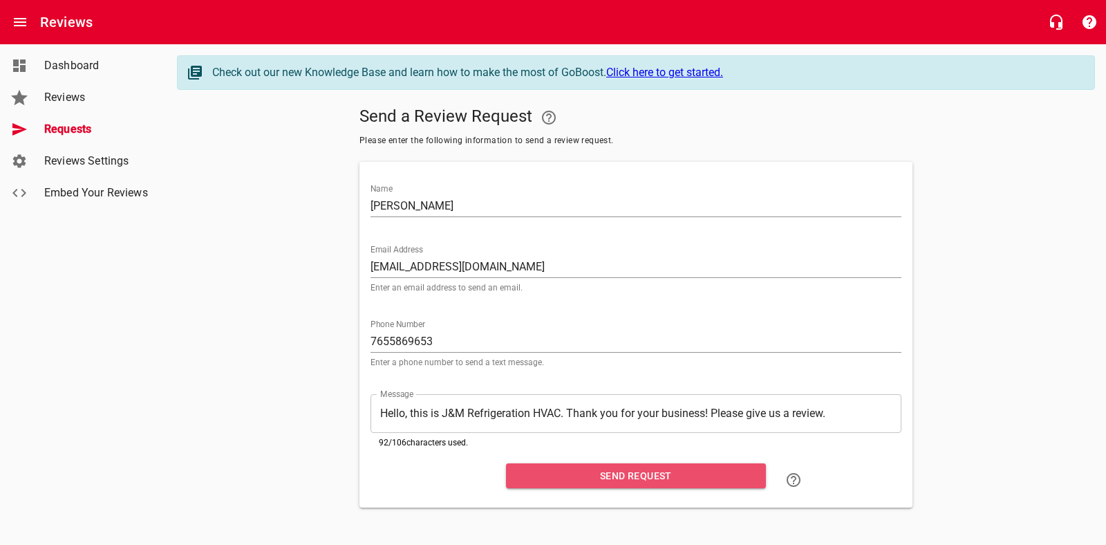
click at [666, 478] on span "Send Request" at bounding box center [636, 475] width 238 height 17
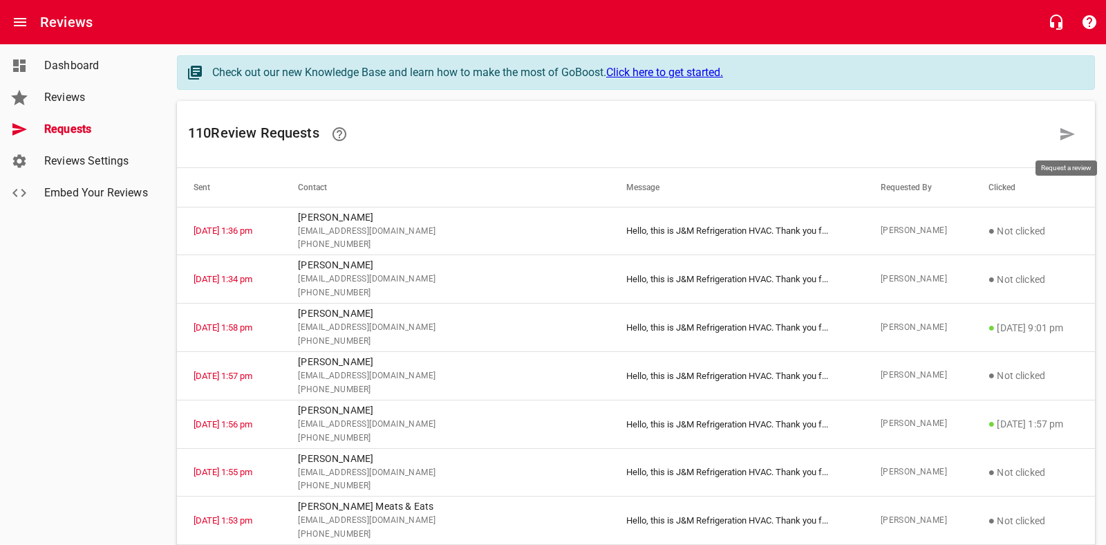
click at [1066, 132] on icon at bounding box center [1068, 134] width 15 height 12
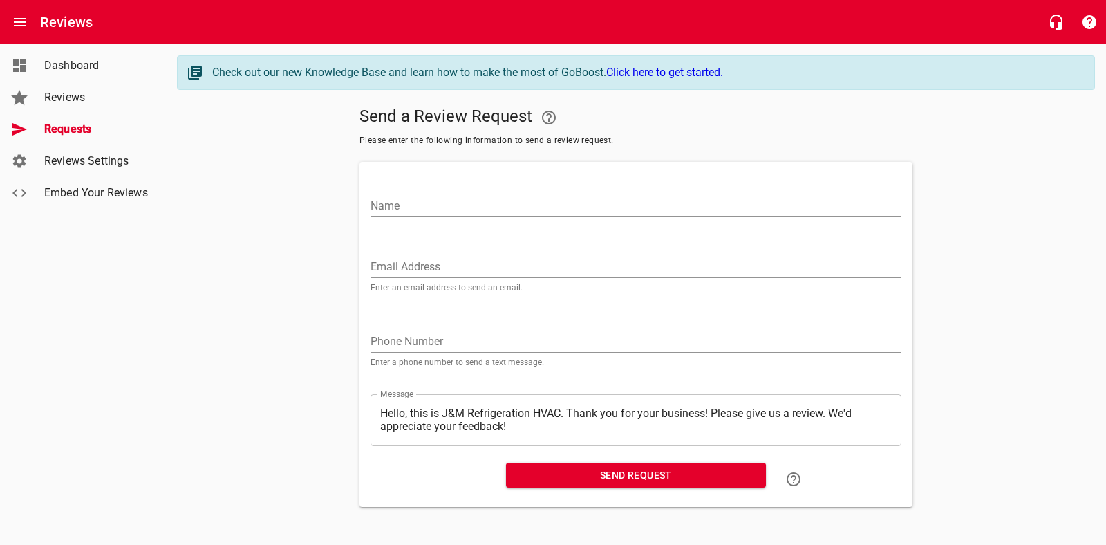
click at [427, 202] on input "Name" at bounding box center [636, 206] width 531 height 22
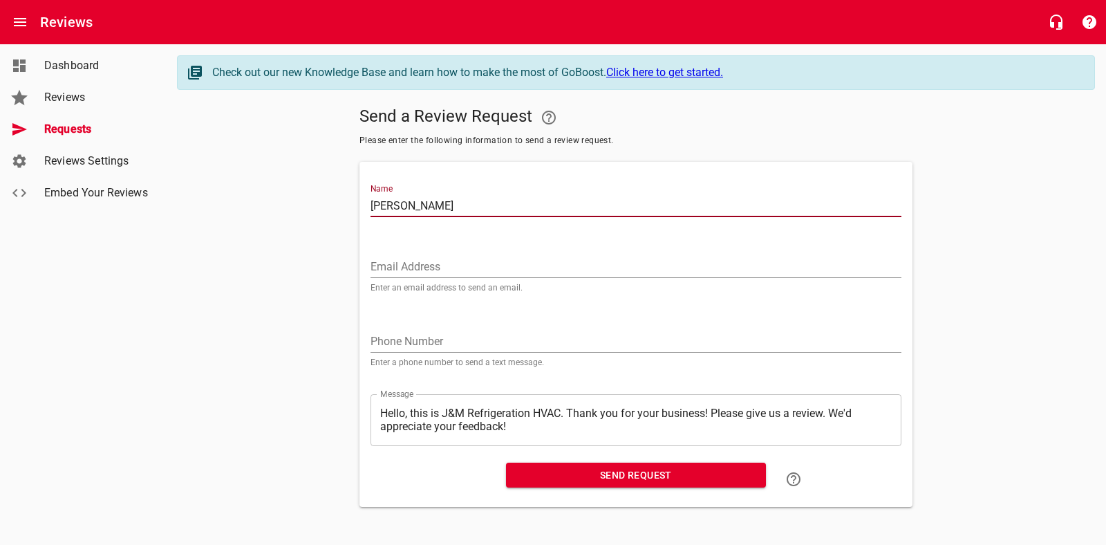
type input "[PERSON_NAME]"
drag, startPoint x: 396, startPoint y: 261, endPoint x: 259, endPoint y: 310, distance: 145.2
click at [396, 261] on input "Email Address" at bounding box center [636, 267] width 531 height 22
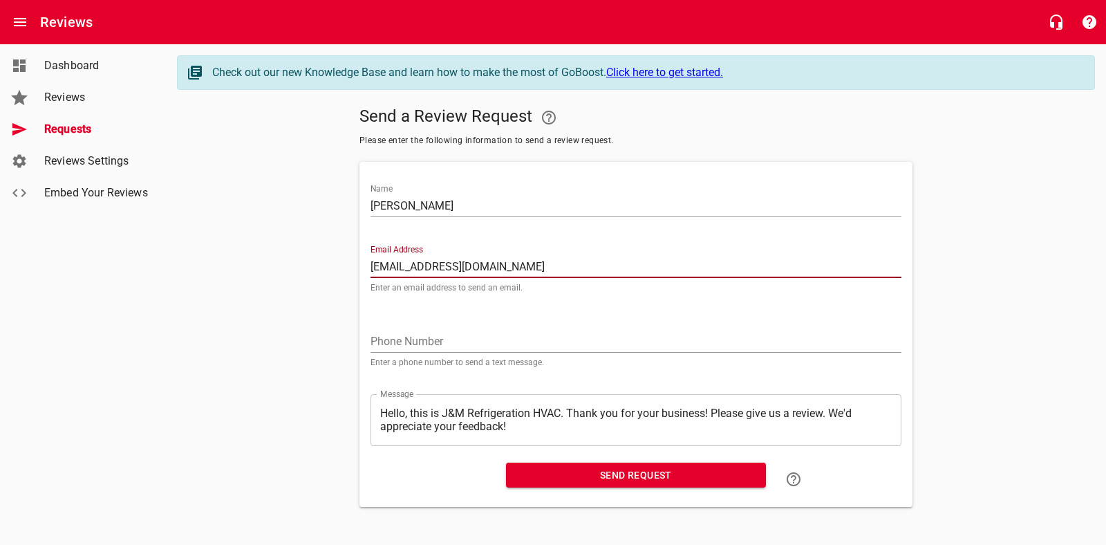
type input "[EMAIL_ADDRESS][DOMAIN_NAME]"
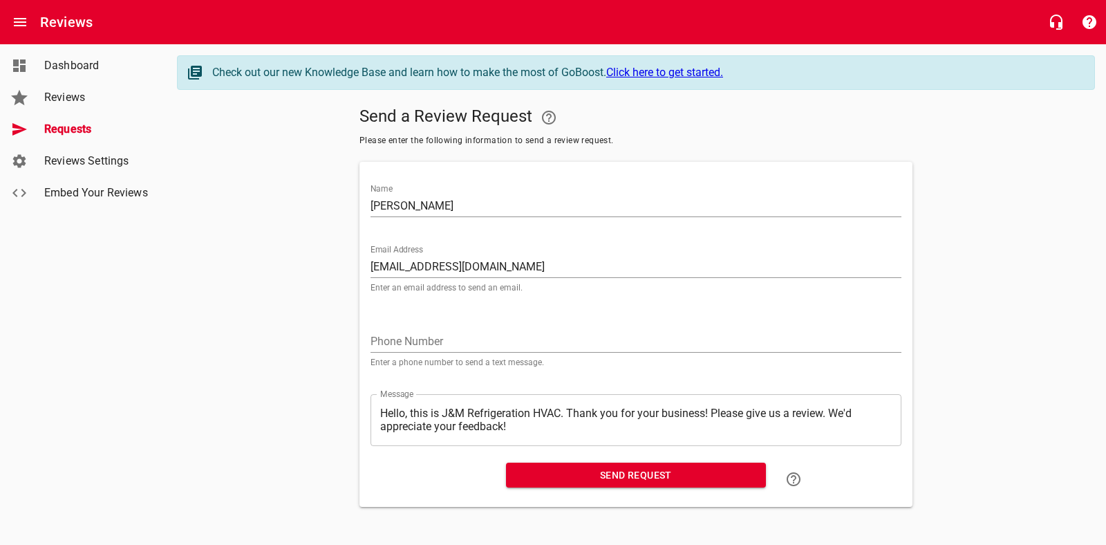
click at [452, 328] on div "Phone Number Enter a phone number to send a text message." at bounding box center [636, 342] width 531 height 47
click at [434, 341] on input "tel" at bounding box center [636, 342] width 531 height 22
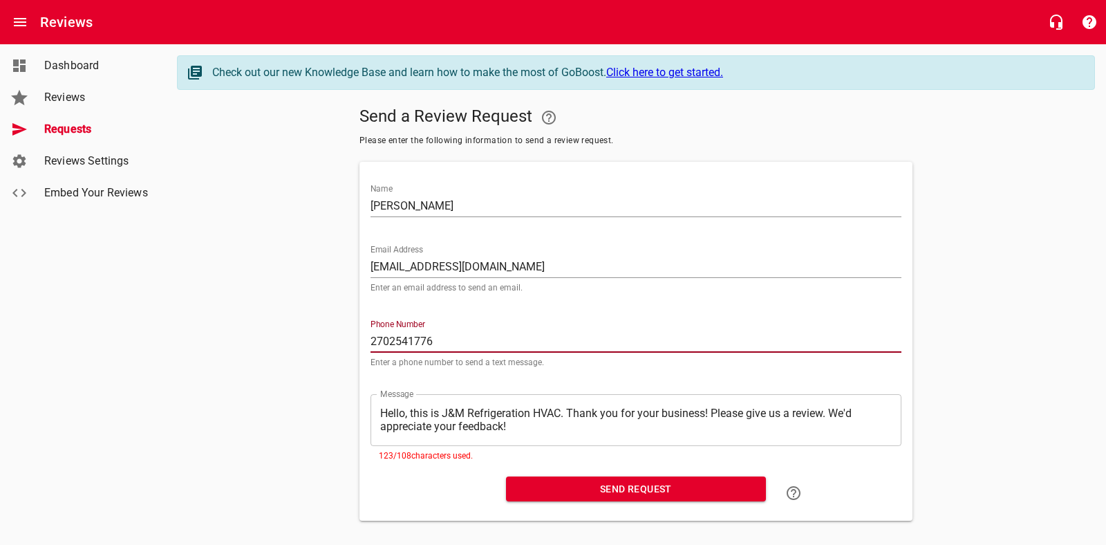
type input "2702541776"
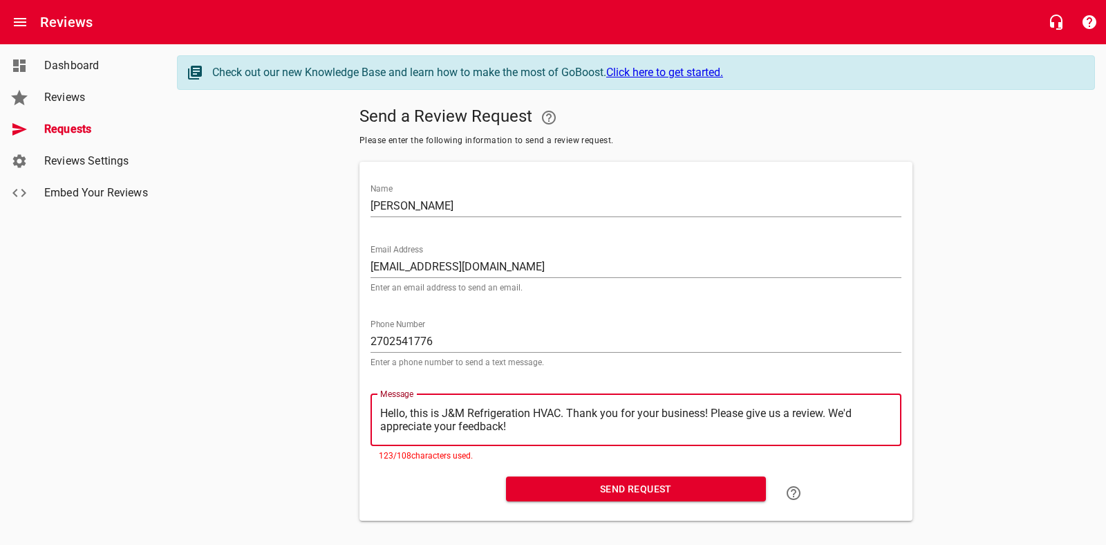
click at [541, 432] on textarea "Hello, this is J&M Refrigeration HVAC. Thank you for your business! Please give…" at bounding box center [636, 420] width 512 height 26
type textarea "Hello, this is J&M Refrigeration HVAC. Thank you for your business! Please give…"
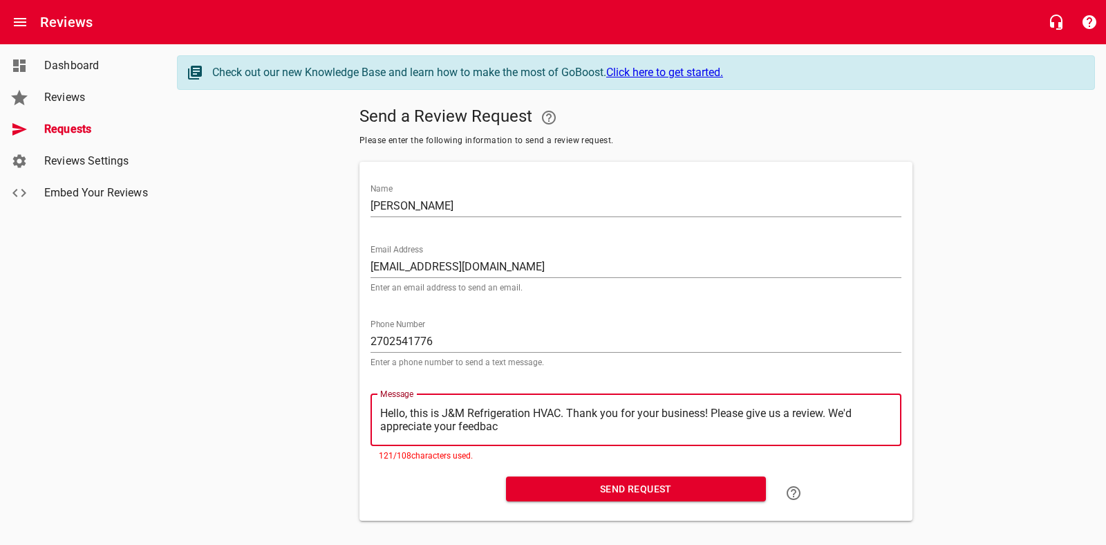
type textarea "Hello, this is J&M Refrigeration HVAC. Thank you for your business! Please give…"
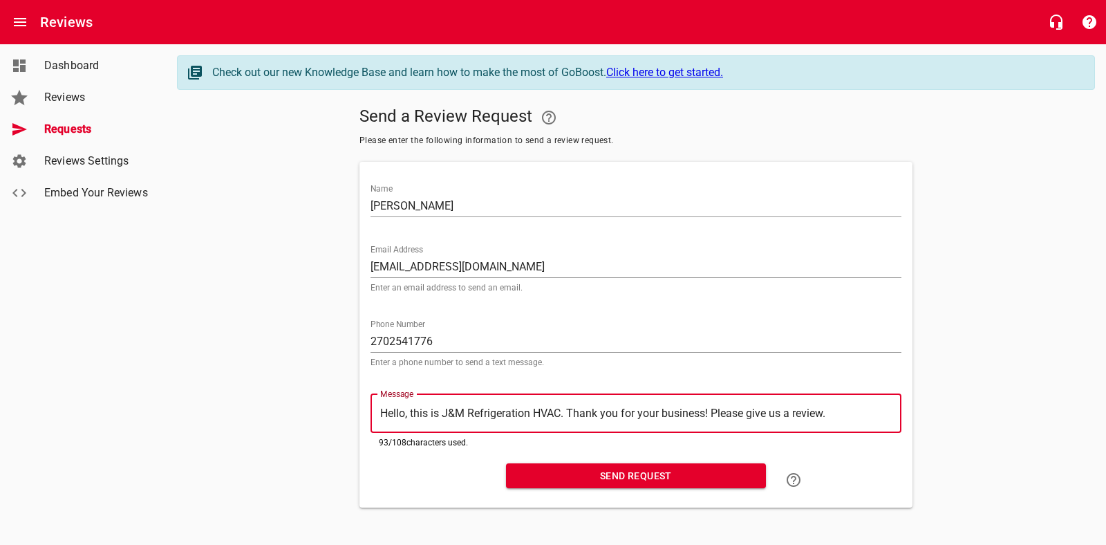
click at [650, 475] on span "Send Request" at bounding box center [636, 475] width 238 height 17
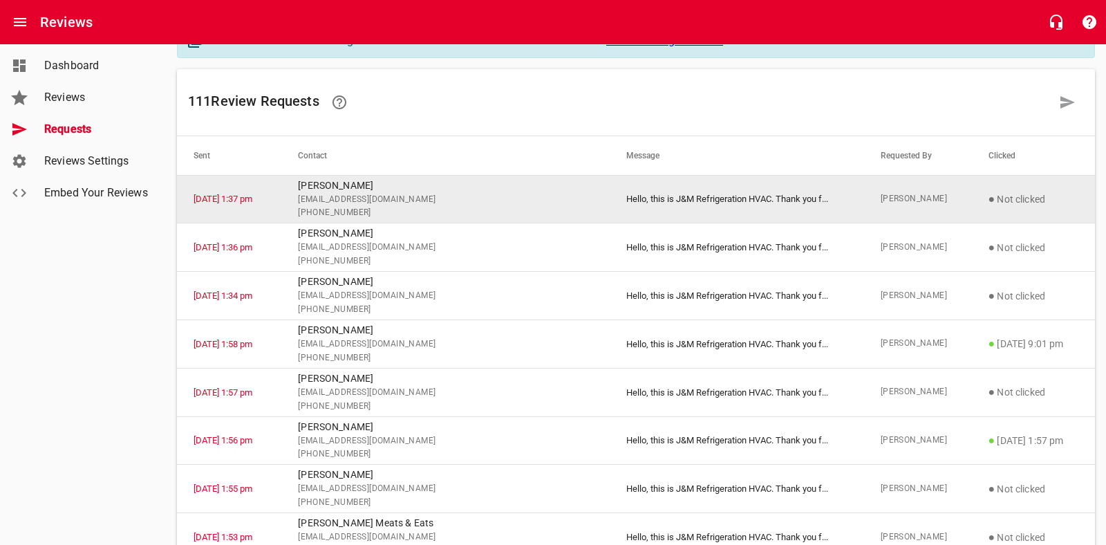
scroll to position [34, 0]
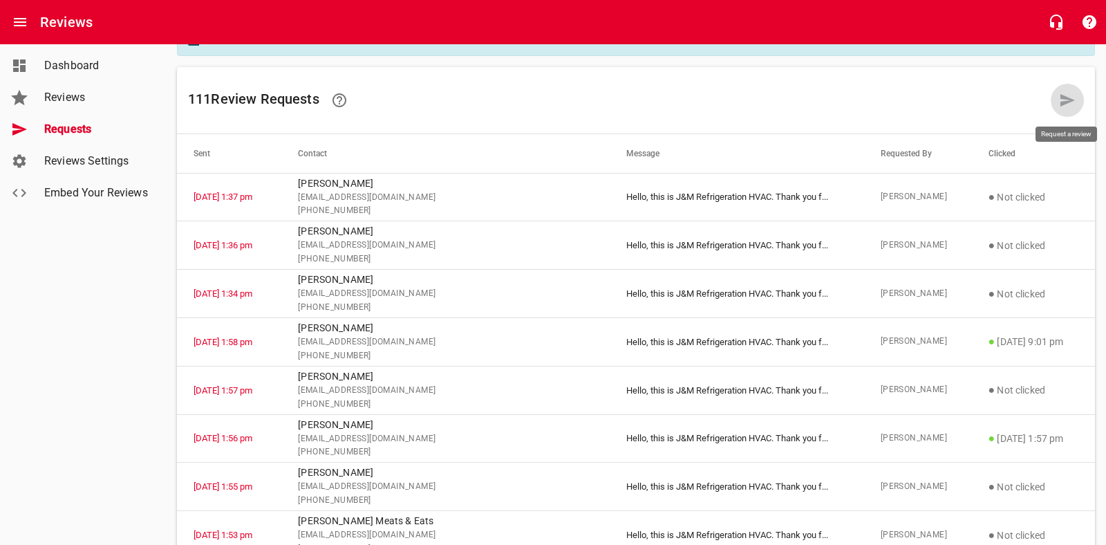
click at [1065, 98] on icon at bounding box center [1068, 100] width 15 height 12
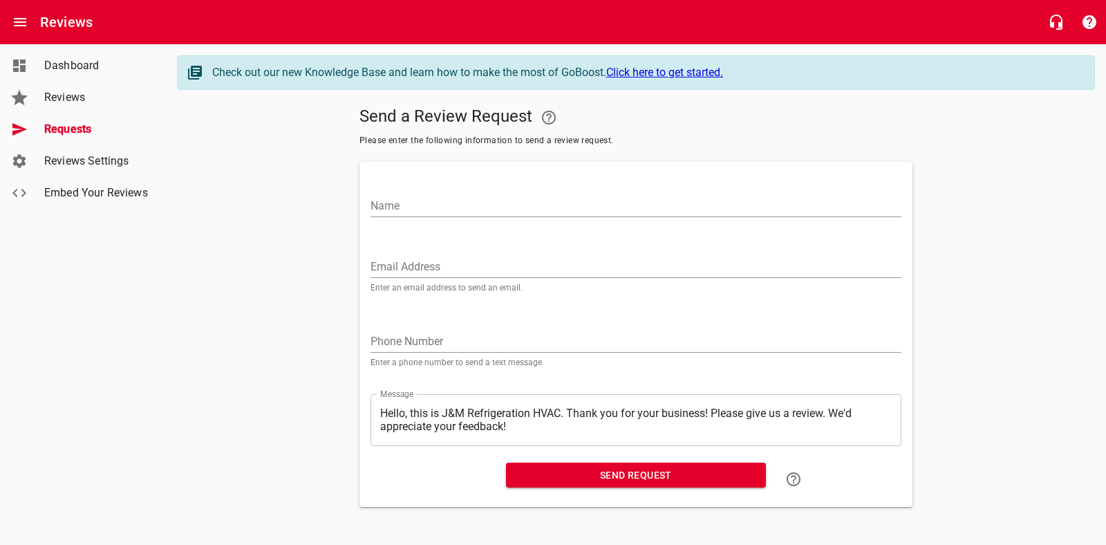
click at [398, 203] on input "Name" at bounding box center [636, 206] width 531 height 22
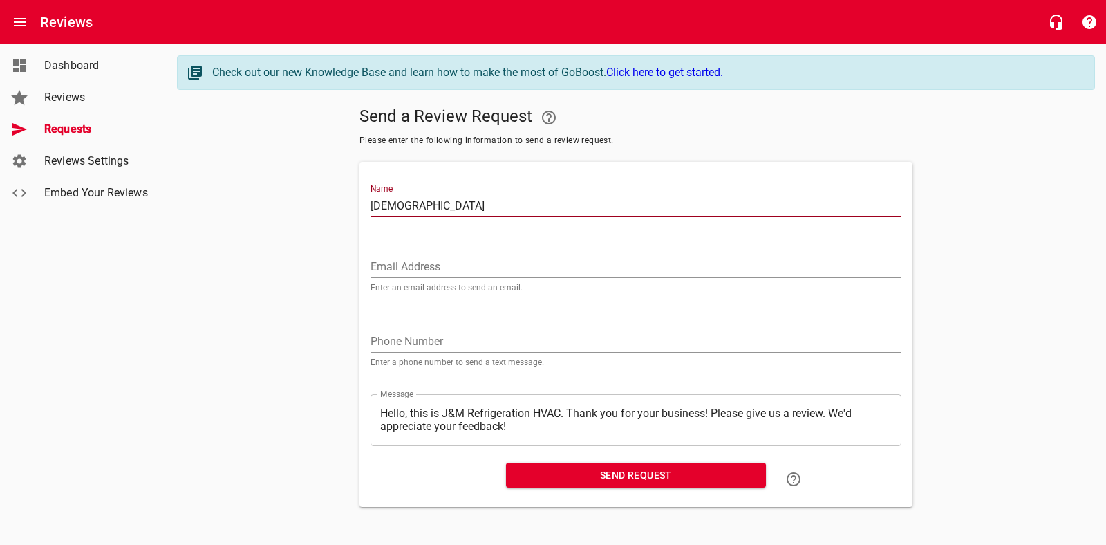
click at [417, 266] on input "Email Address" at bounding box center [636, 267] width 531 height 22
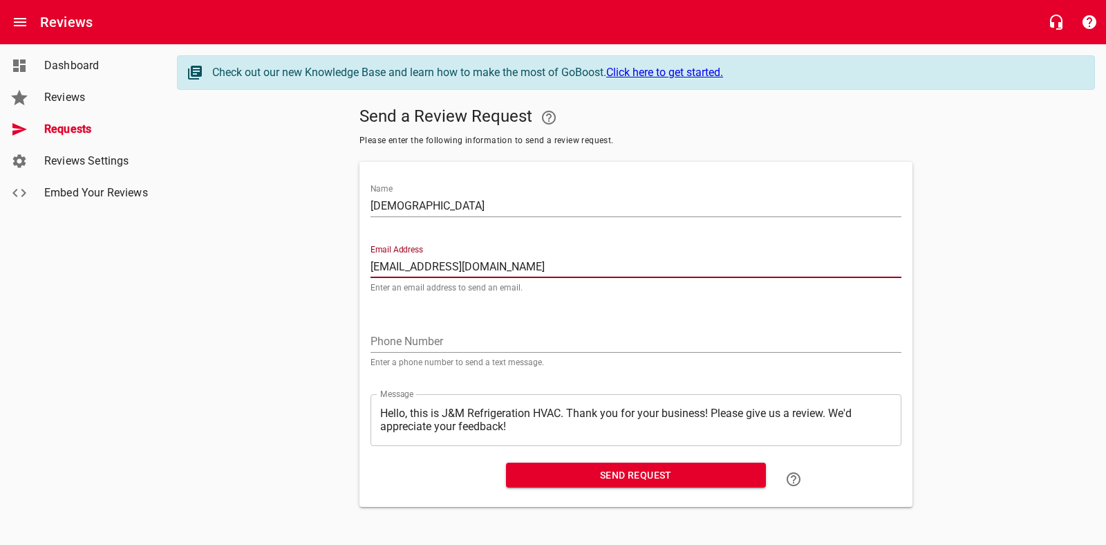
click at [445, 333] on input "tel" at bounding box center [636, 342] width 531 height 22
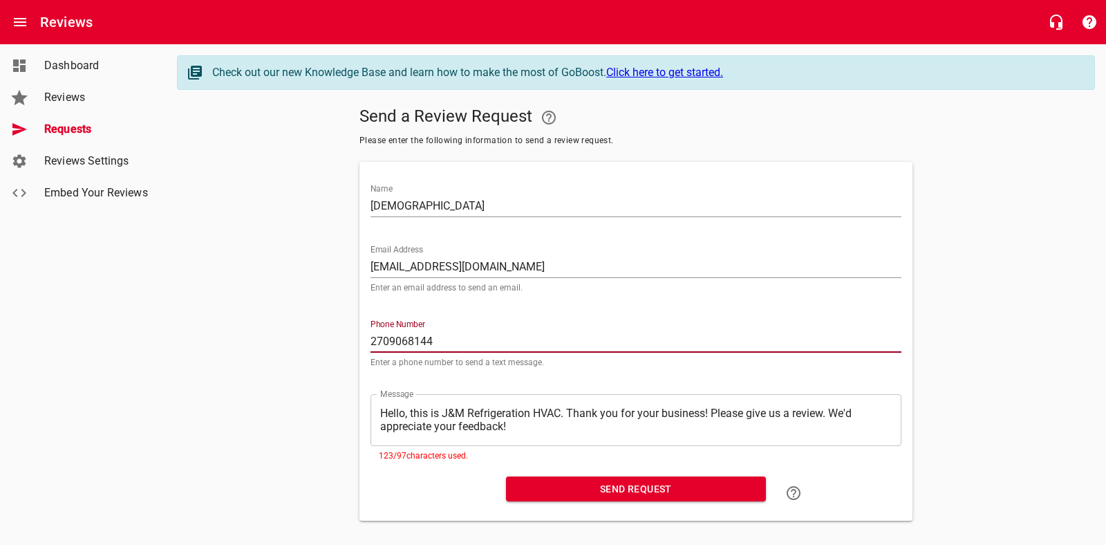
scroll to position [3, 0]
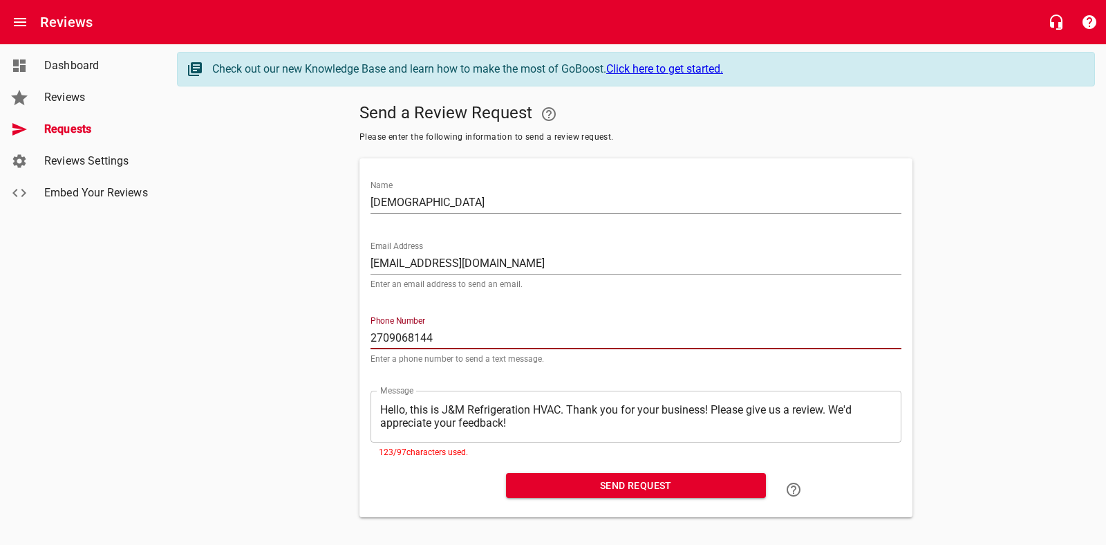
click at [520, 429] on textarea "Hello, this is J&M Refrigeration HVAC. Thank you for your business! Please give…" at bounding box center [636, 416] width 512 height 26
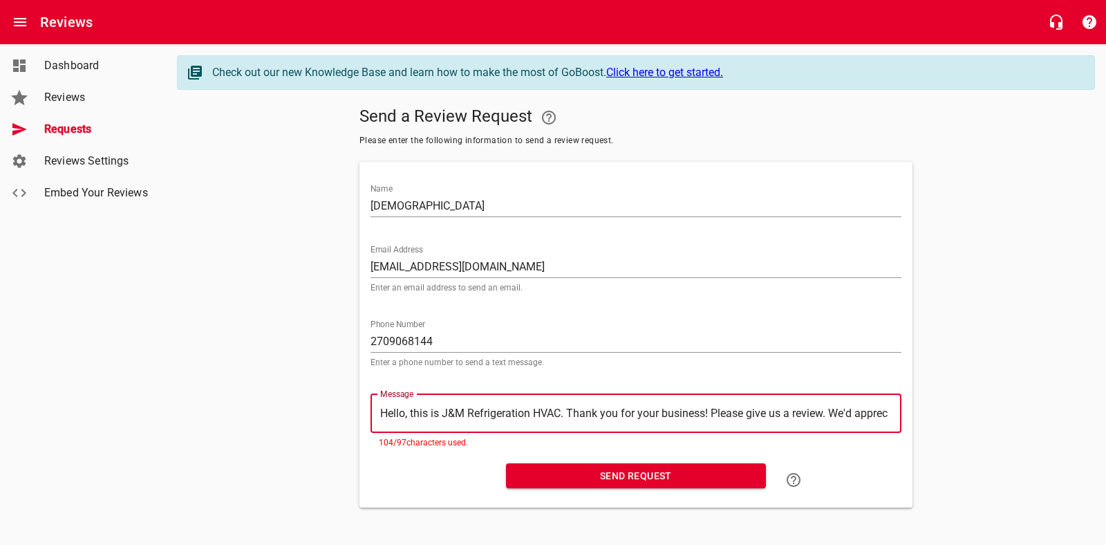
scroll to position [0, 0]
click at [605, 475] on span "Send Request" at bounding box center [636, 475] width 238 height 17
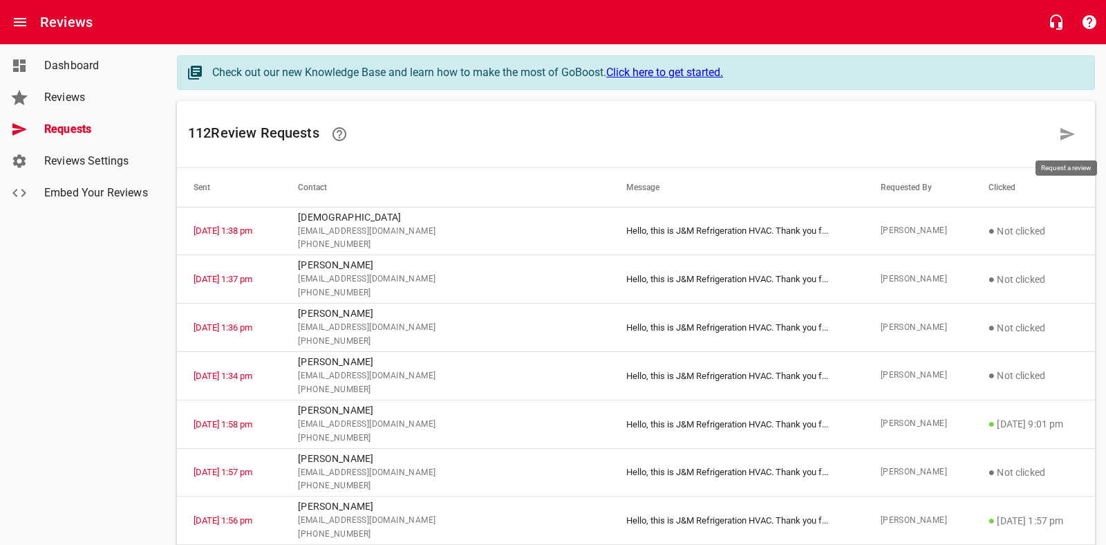
click at [1068, 127] on icon at bounding box center [1067, 134] width 17 height 17
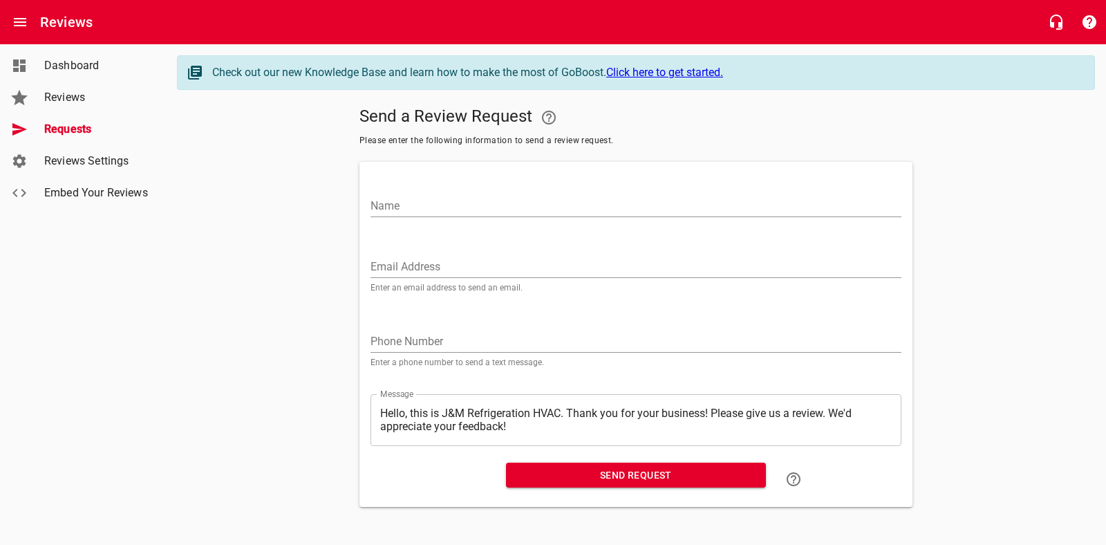
drag, startPoint x: 401, startPoint y: 217, endPoint x: 408, endPoint y: 212, distance: 8.4
click at [402, 217] on div "Name" at bounding box center [636, 197] width 542 height 61
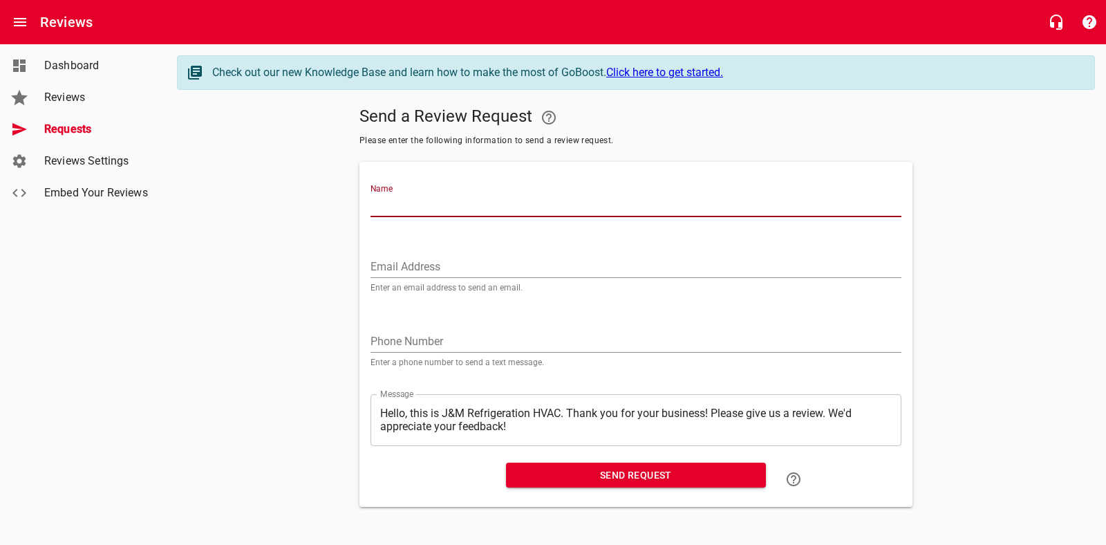
drag, startPoint x: 406, startPoint y: 210, endPoint x: 429, endPoint y: 248, distance: 44.4
click at [406, 210] on input "Name" at bounding box center [636, 206] width 531 height 22
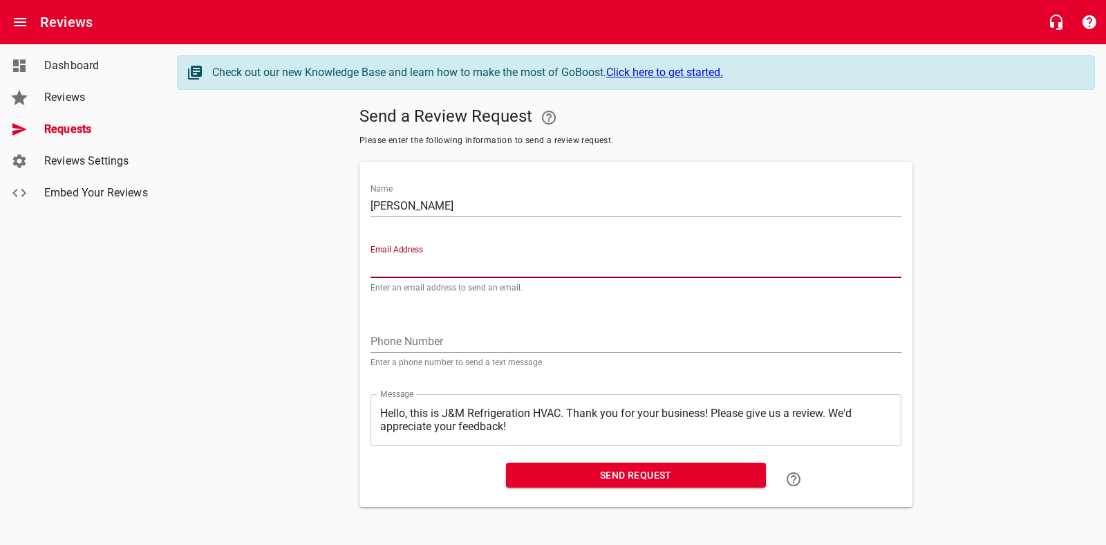
click at [396, 267] on input "Email Address" at bounding box center [636, 267] width 531 height 22
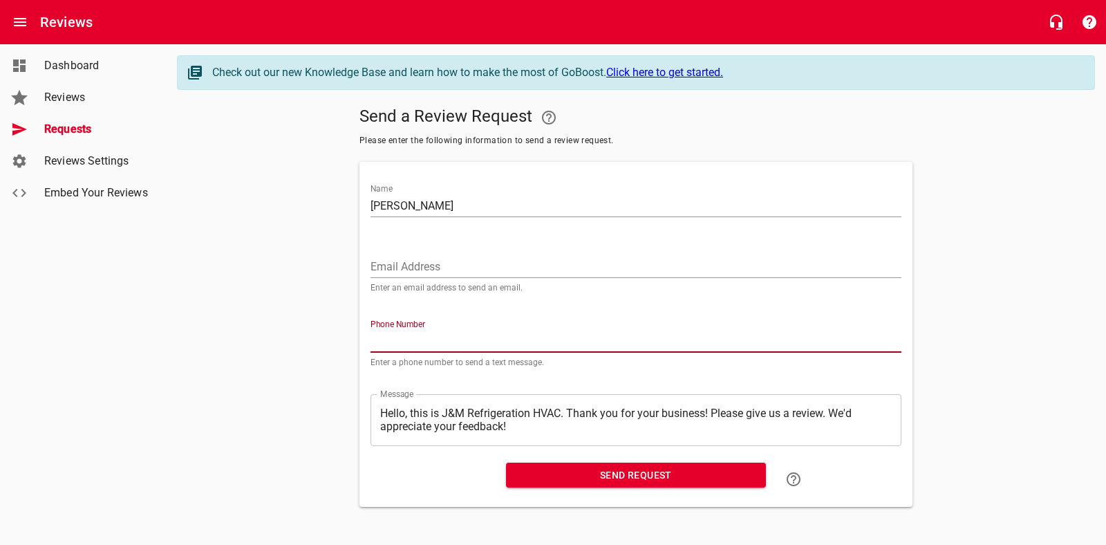
drag, startPoint x: 429, startPoint y: 341, endPoint x: 380, endPoint y: 328, distance: 50.7
click at [429, 341] on input "tel" at bounding box center [636, 342] width 531 height 22
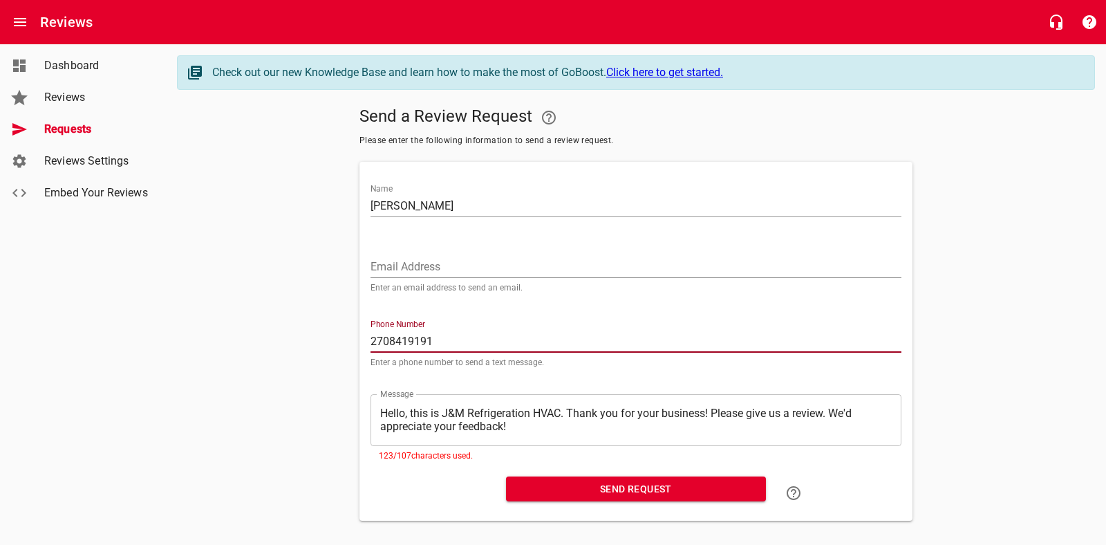
click at [523, 429] on textarea "Hello, this is J&M Refrigeration HVAC. Thank you for your business! Please give…" at bounding box center [636, 420] width 512 height 26
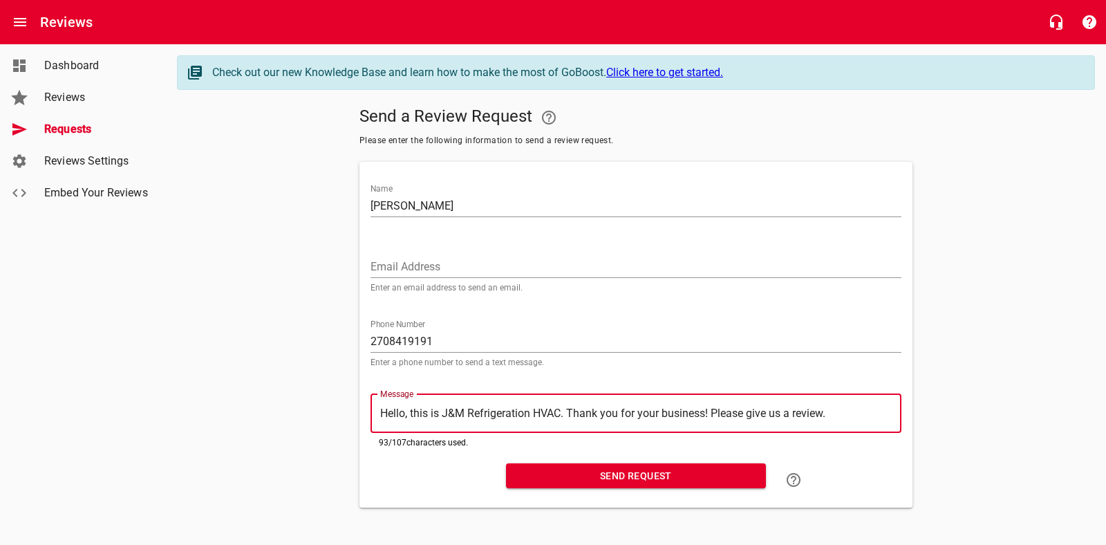
click at [586, 479] on span "Send Request" at bounding box center [636, 475] width 238 height 17
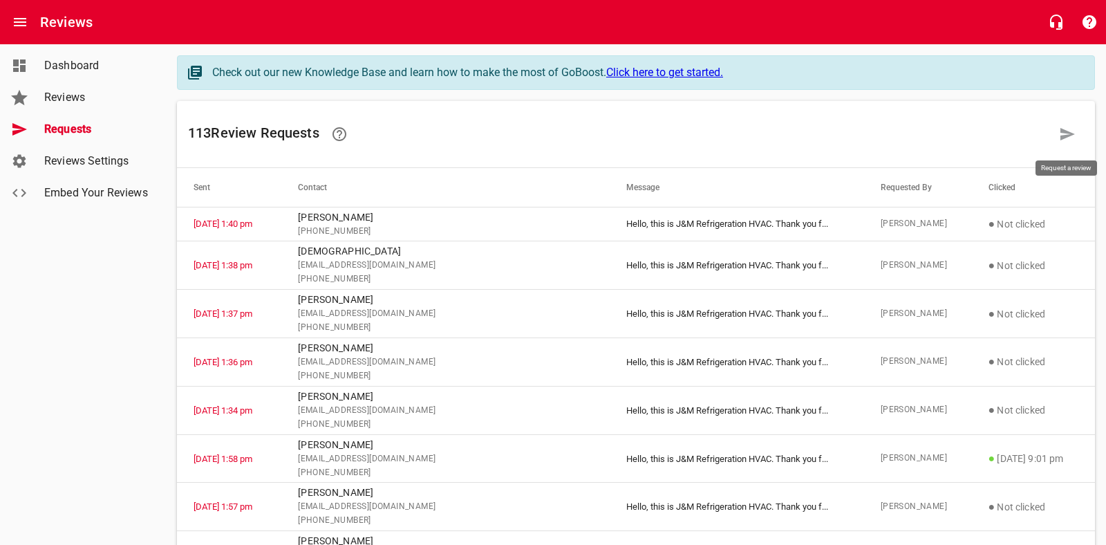
click at [1061, 136] on icon at bounding box center [1068, 134] width 15 height 12
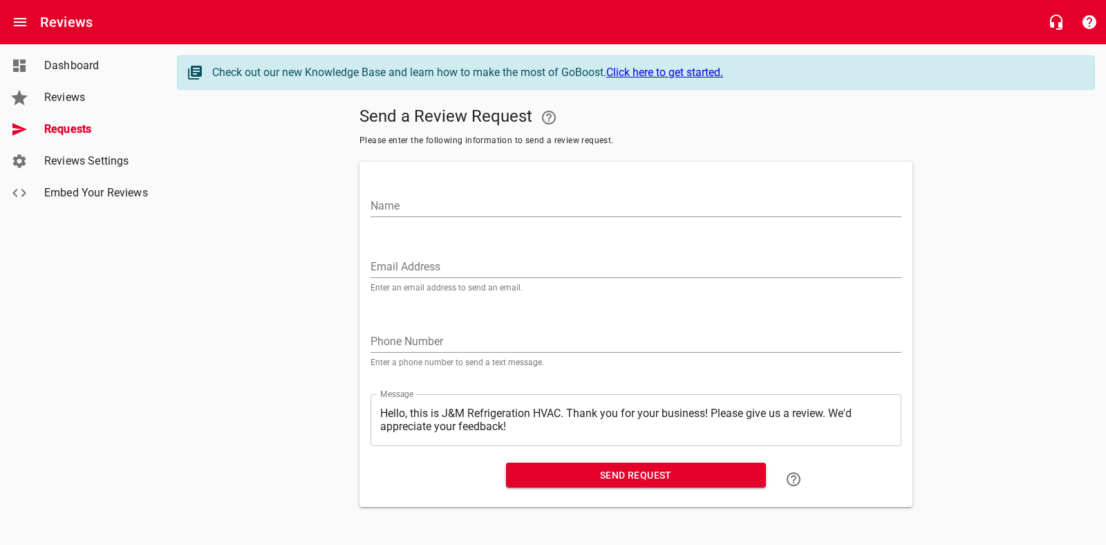
click at [446, 199] on input "Name" at bounding box center [636, 206] width 531 height 22
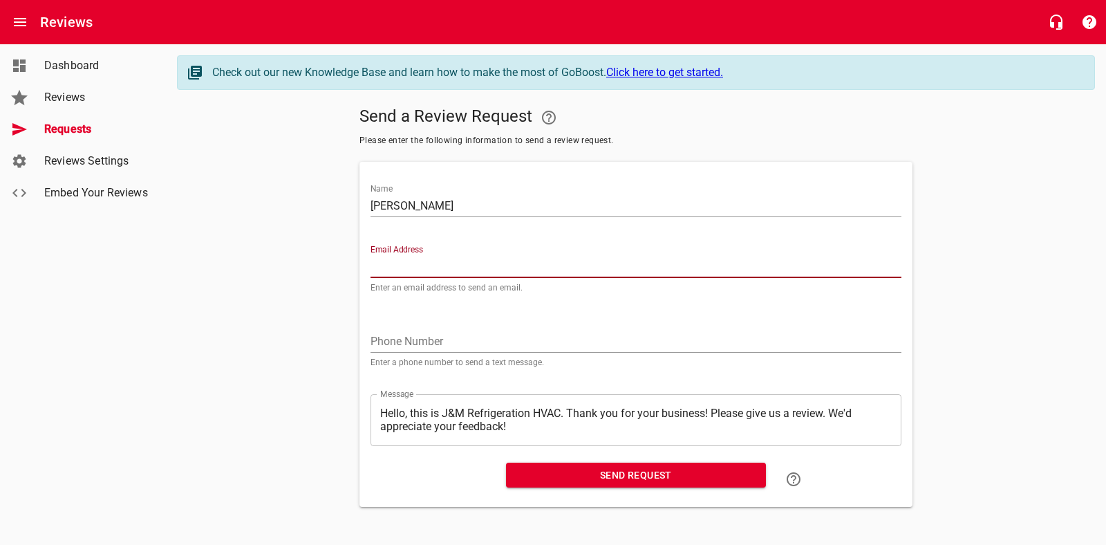
click at [411, 259] on input "Email Address" at bounding box center [636, 267] width 531 height 22
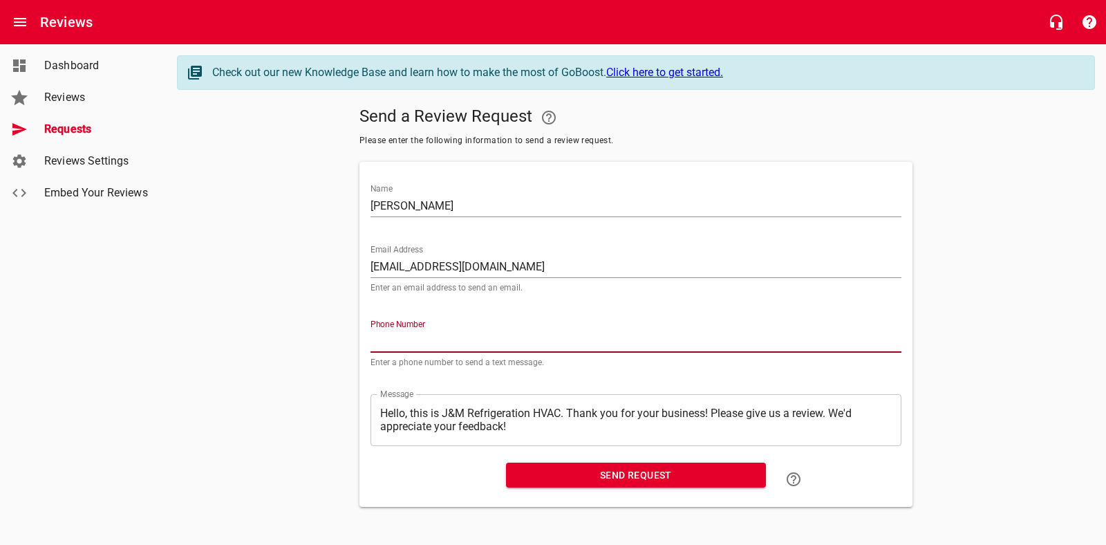
click at [377, 333] on input "tel" at bounding box center [636, 342] width 531 height 22
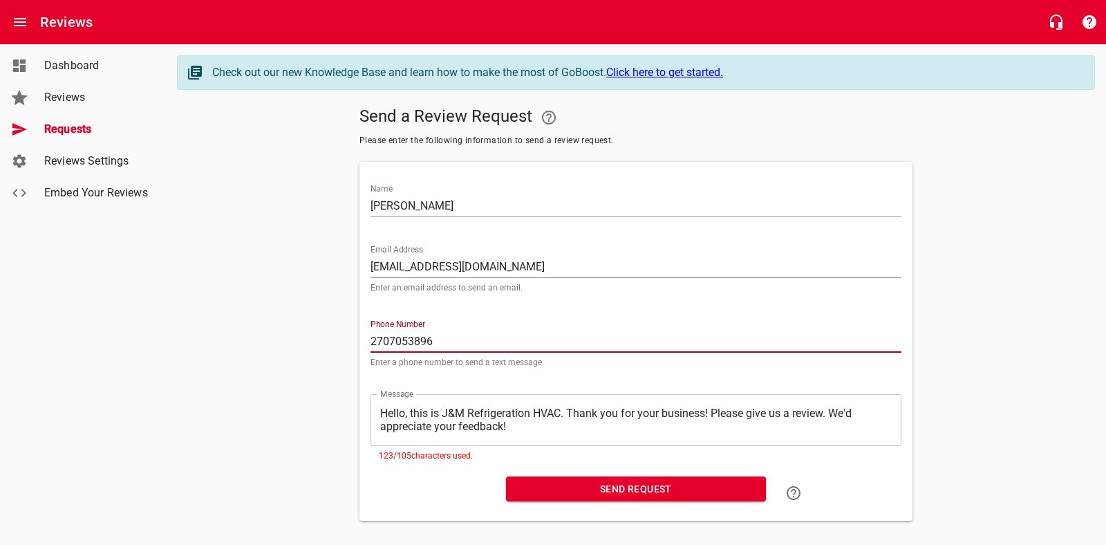
click at [536, 427] on textarea "Hello, this is J&M Refrigeration HVAC. Thank you for your business! Please give…" at bounding box center [636, 420] width 512 height 26
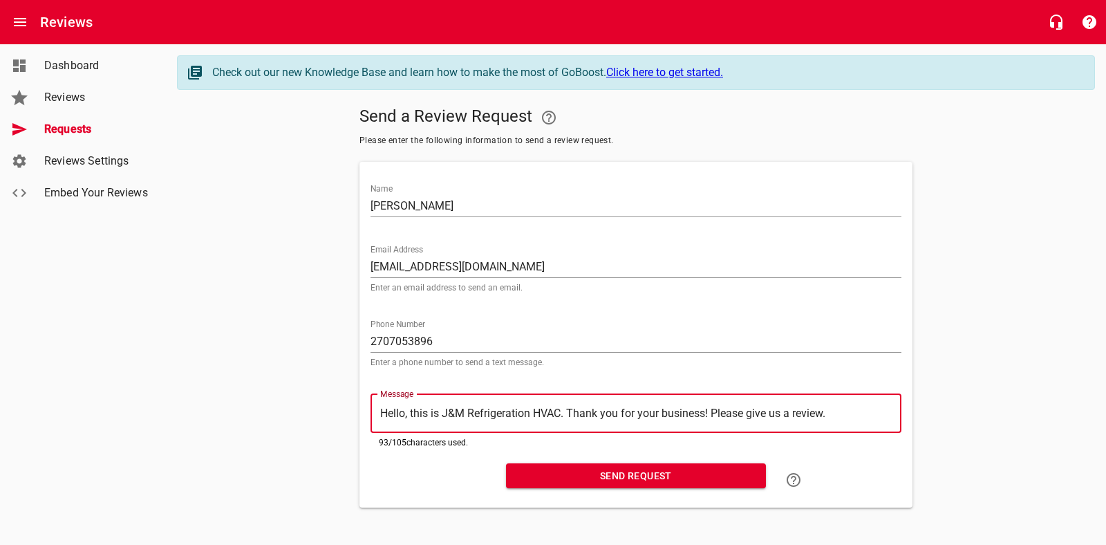
click at [583, 485] on button "Send Request" at bounding box center [636, 476] width 260 height 26
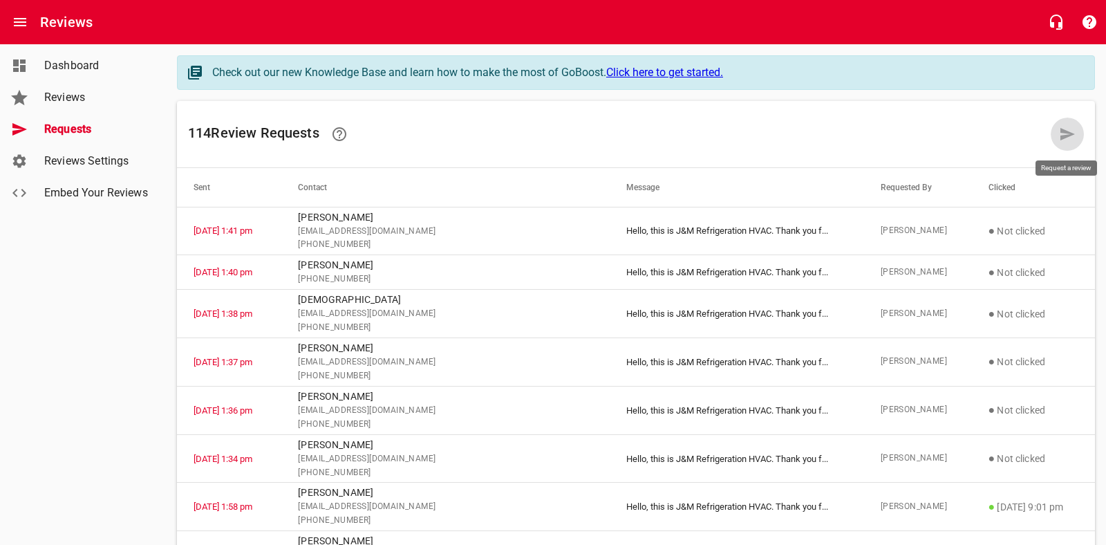
click at [1068, 138] on icon at bounding box center [1067, 134] width 17 height 17
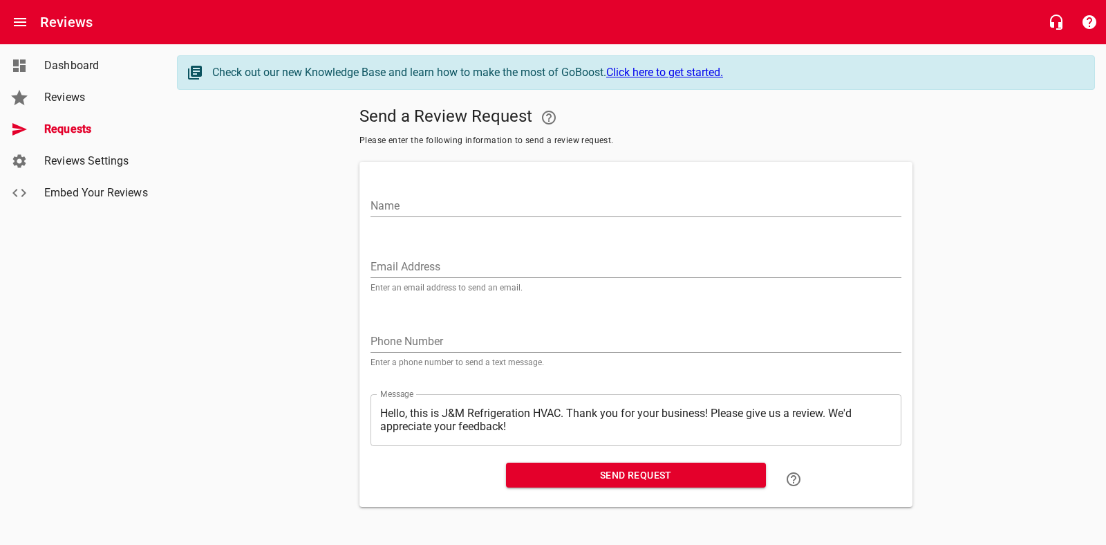
drag, startPoint x: 403, startPoint y: 202, endPoint x: 422, endPoint y: 214, distance: 22.4
click at [403, 202] on input "Name" at bounding box center [636, 206] width 531 height 22
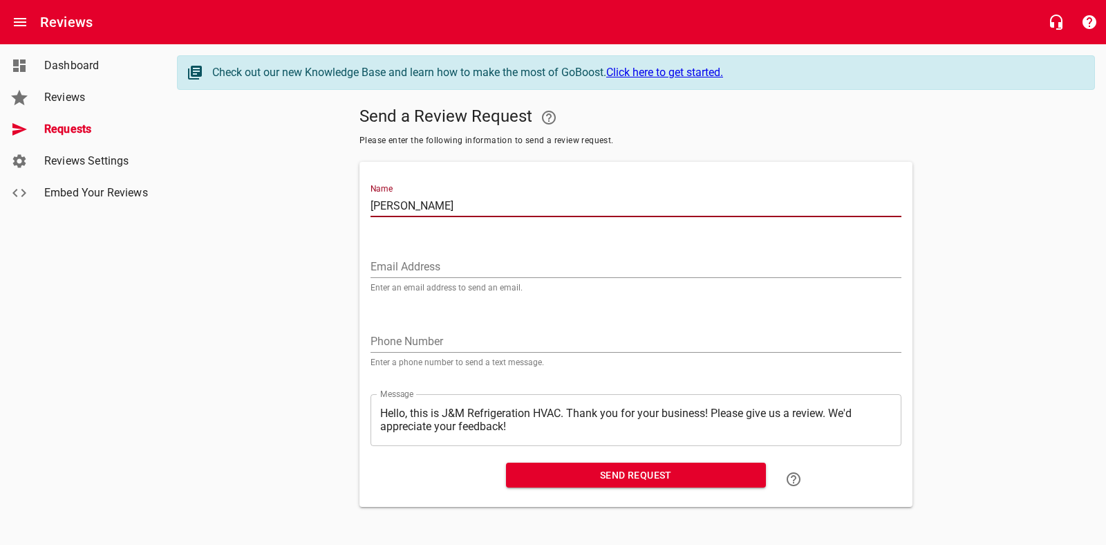
click at [414, 268] on input "Email Address" at bounding box center [636, 267] width 531 height 22
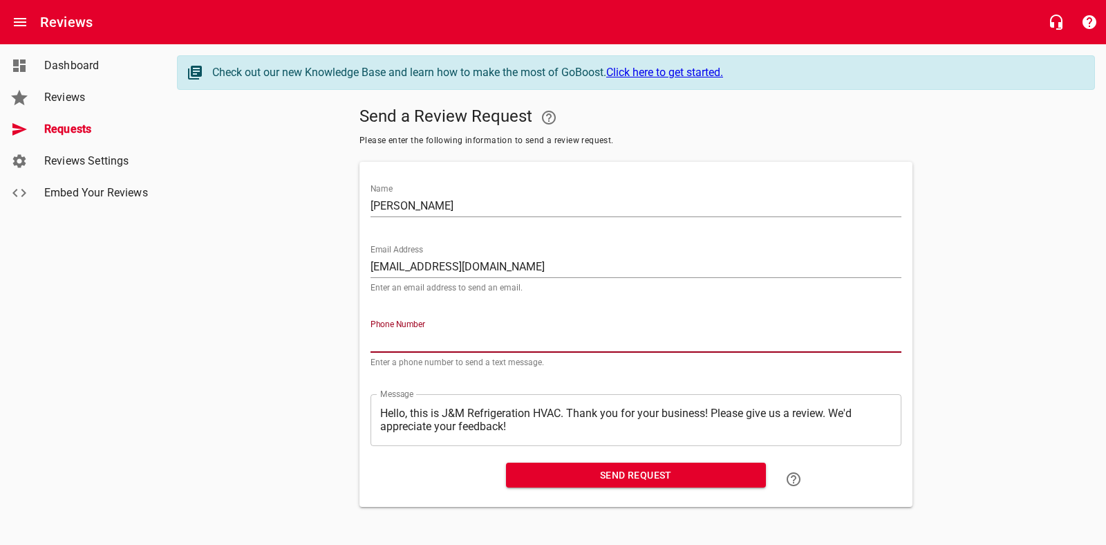
click at [396, 331] on input "tel" at bounding box center [636, 342] width 531 height 22
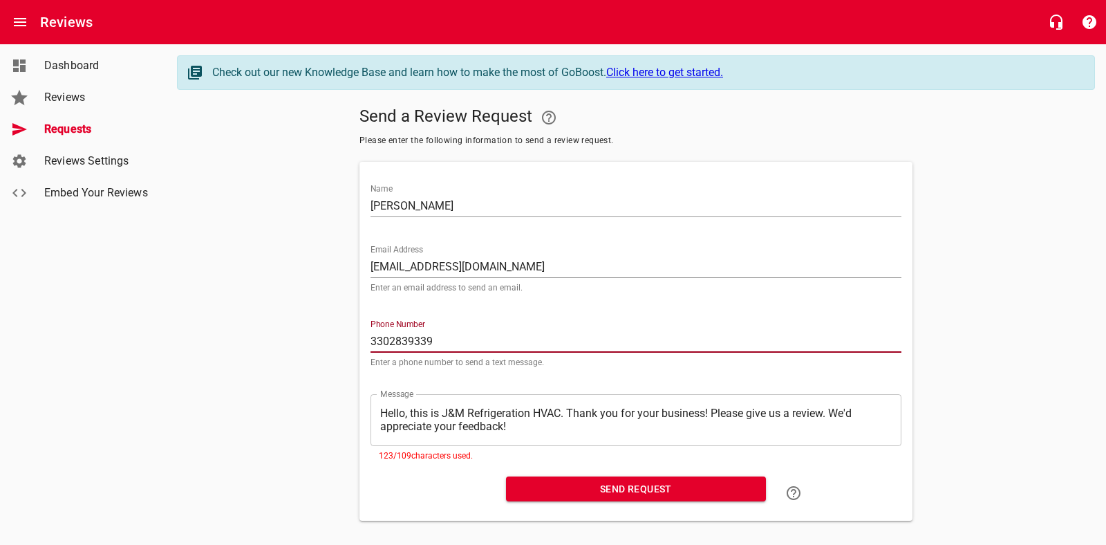
click at [522, 429] on textarea "Hello, this is J&M Refrigeration HVAC. Thank you for your business! Please give…" at bounding box center [636, 420] width 512 height 26
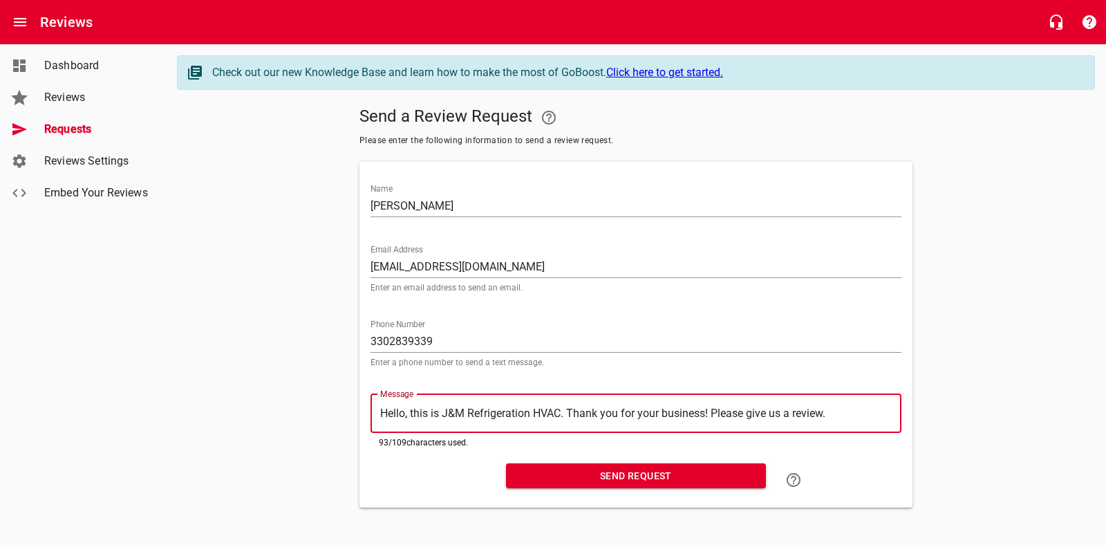
drag, startPoint x: 584, startPoint y: 479, endPoint x: 588, endPoint y: 485, distance: 8.4
click at [584, 479] on span "Send Request" at bounding box center [636, 475] width 238 height 17
